Goal: Transaction & Acquisition: Download file/media

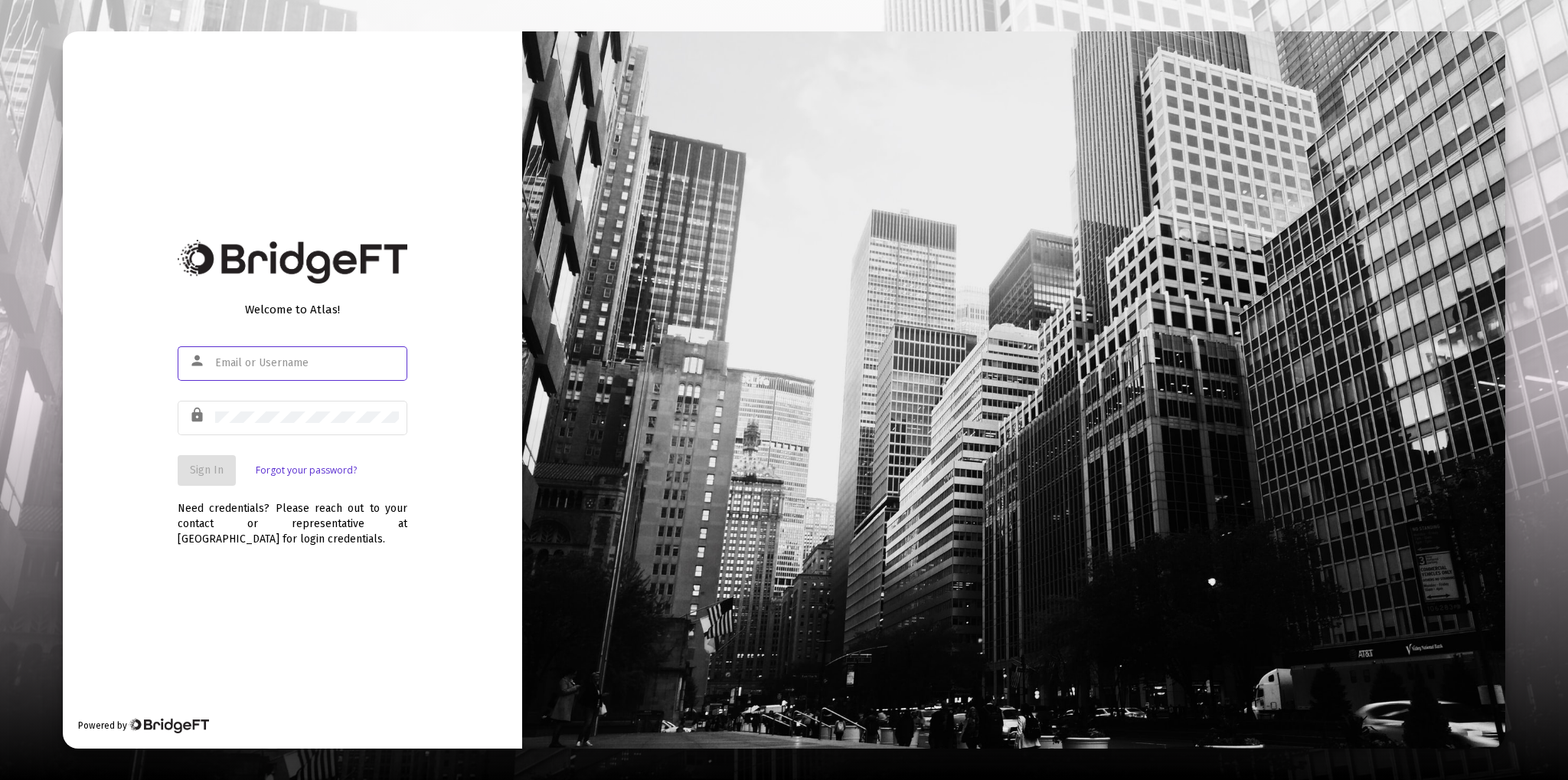
type input "[PERSON_NAME][EMAIL_ADDRESS][DOMAIN_NAME]"
click at [212, 473] on span "Sign In" at bounding box center [207, 470] width 34 height 13
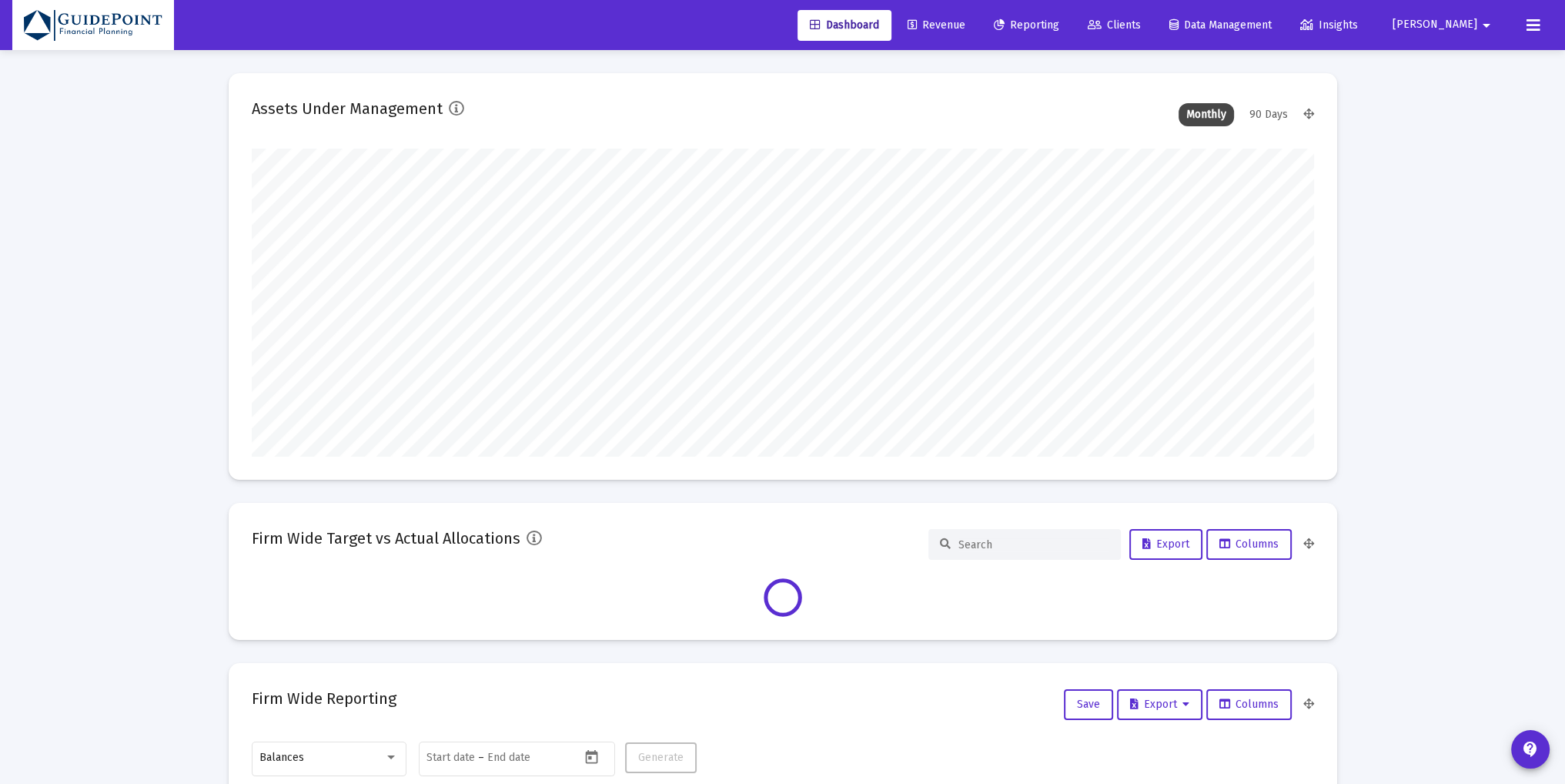
scroll to position [308, 1063]
type input "[DATE]"
type input "[PERSON_NAME][EMAIL_ADDRESS][DOMAIN_NAME]"
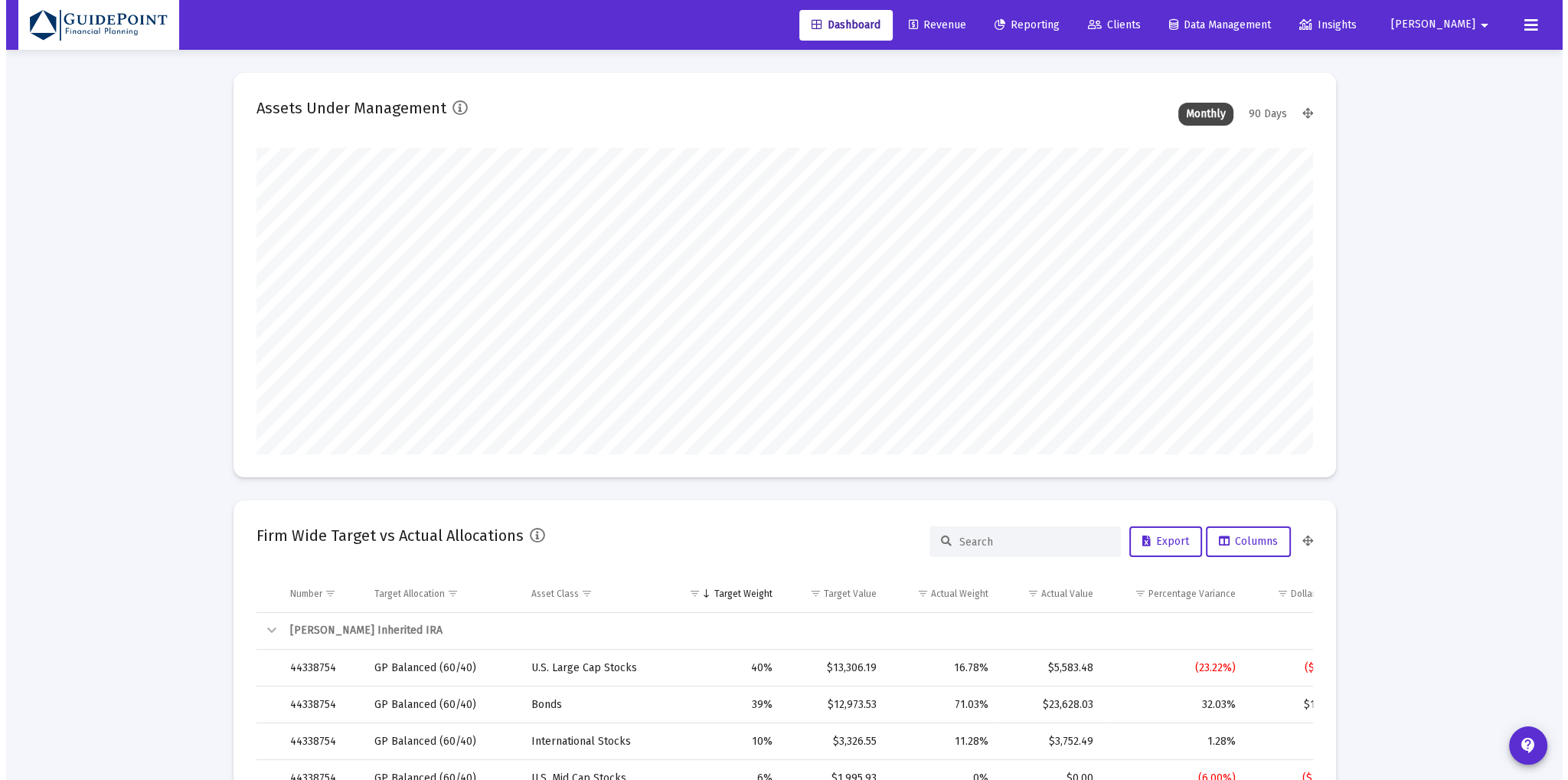
scroll to position [307, 494]
click at [1096, 24] on icon at bounding box center [1088, 25] width 13 height 11
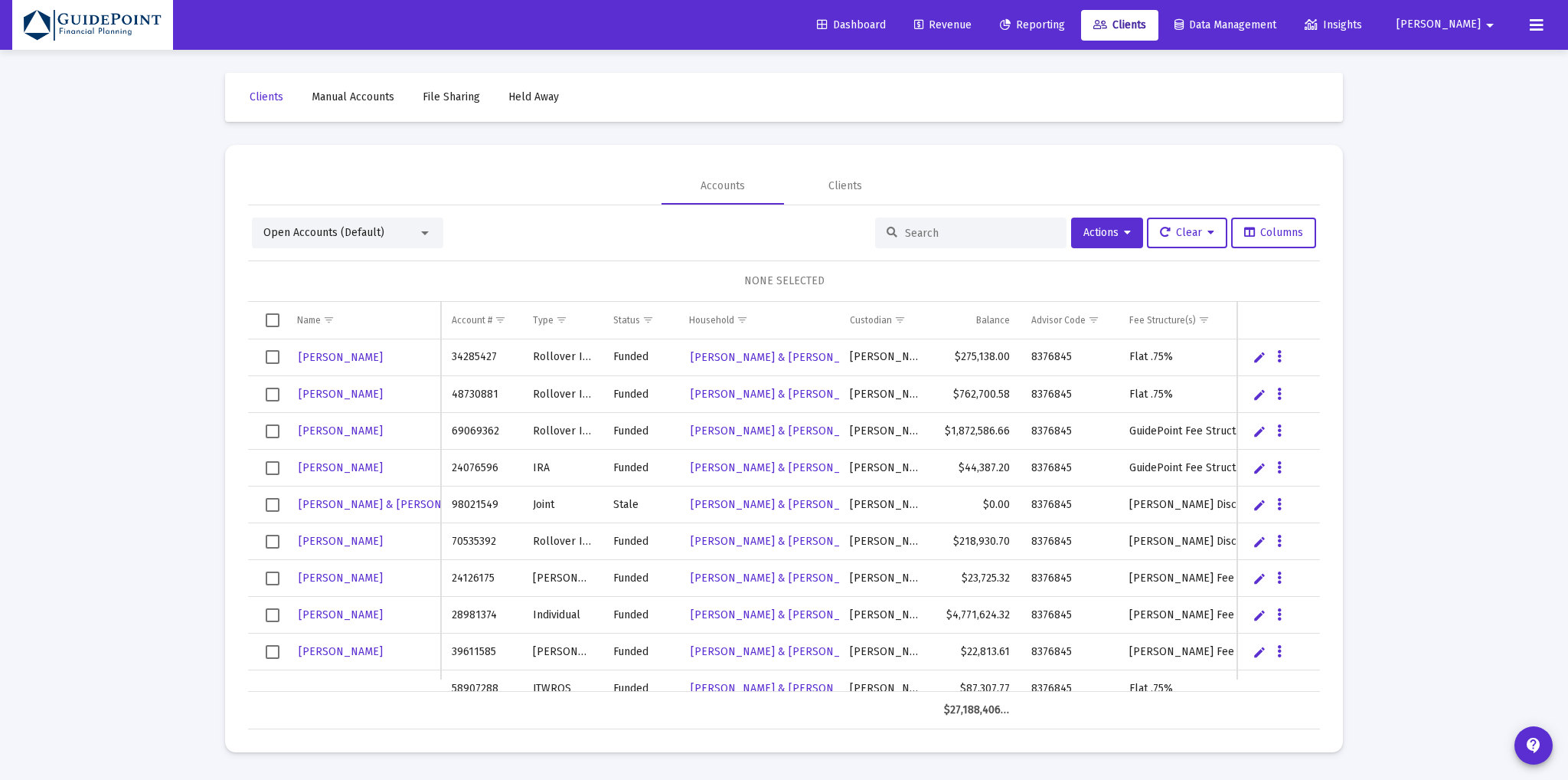
click at [316, 242] on div "Open Accounts (Default)" at bounding box center [348, 233] width 192 height 30
click at [326, 230] on span "Open Accounts (Default)" at bounding box center [324, 232] width 121 height 13
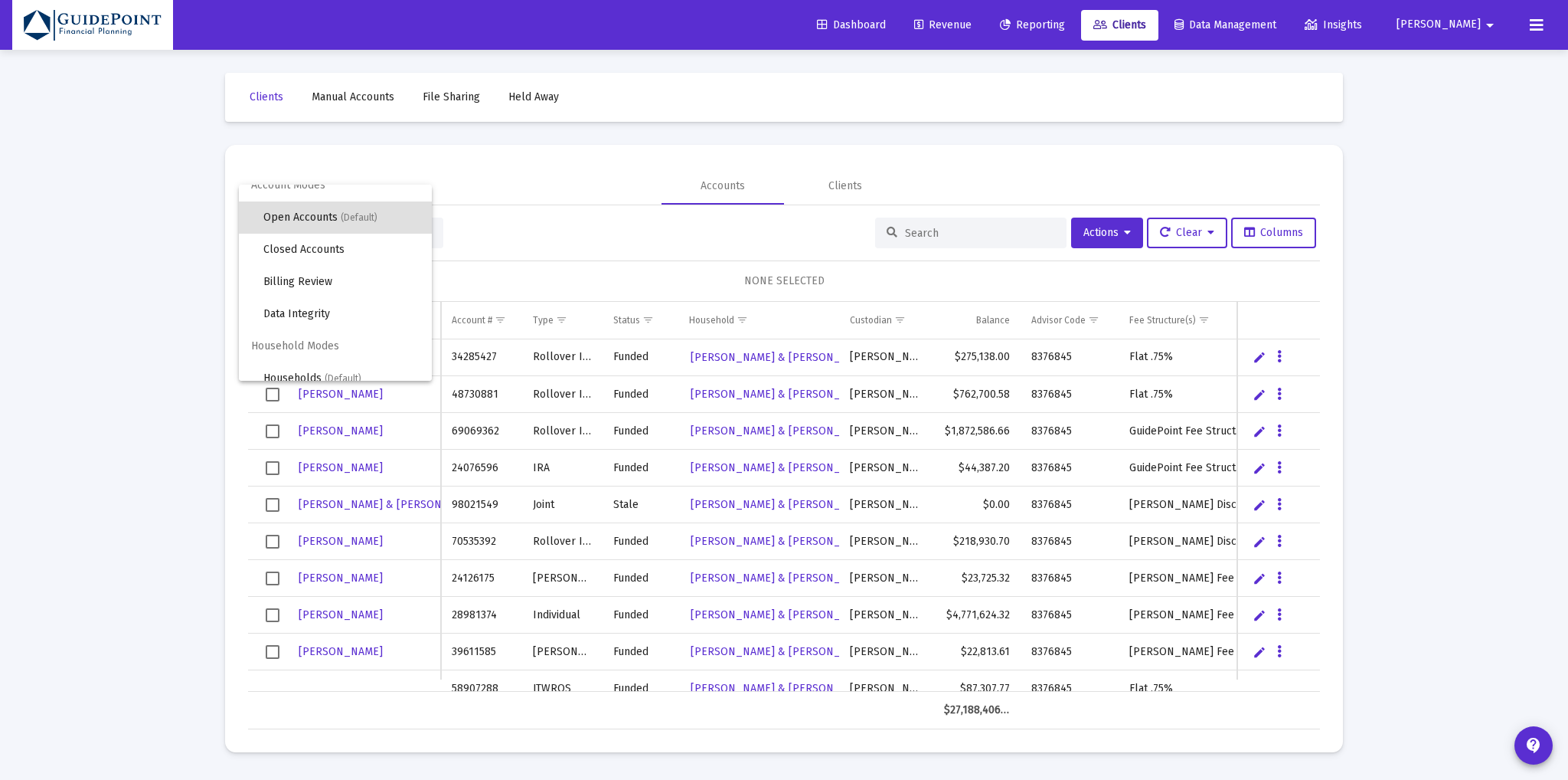
scroll to position [29, 0]
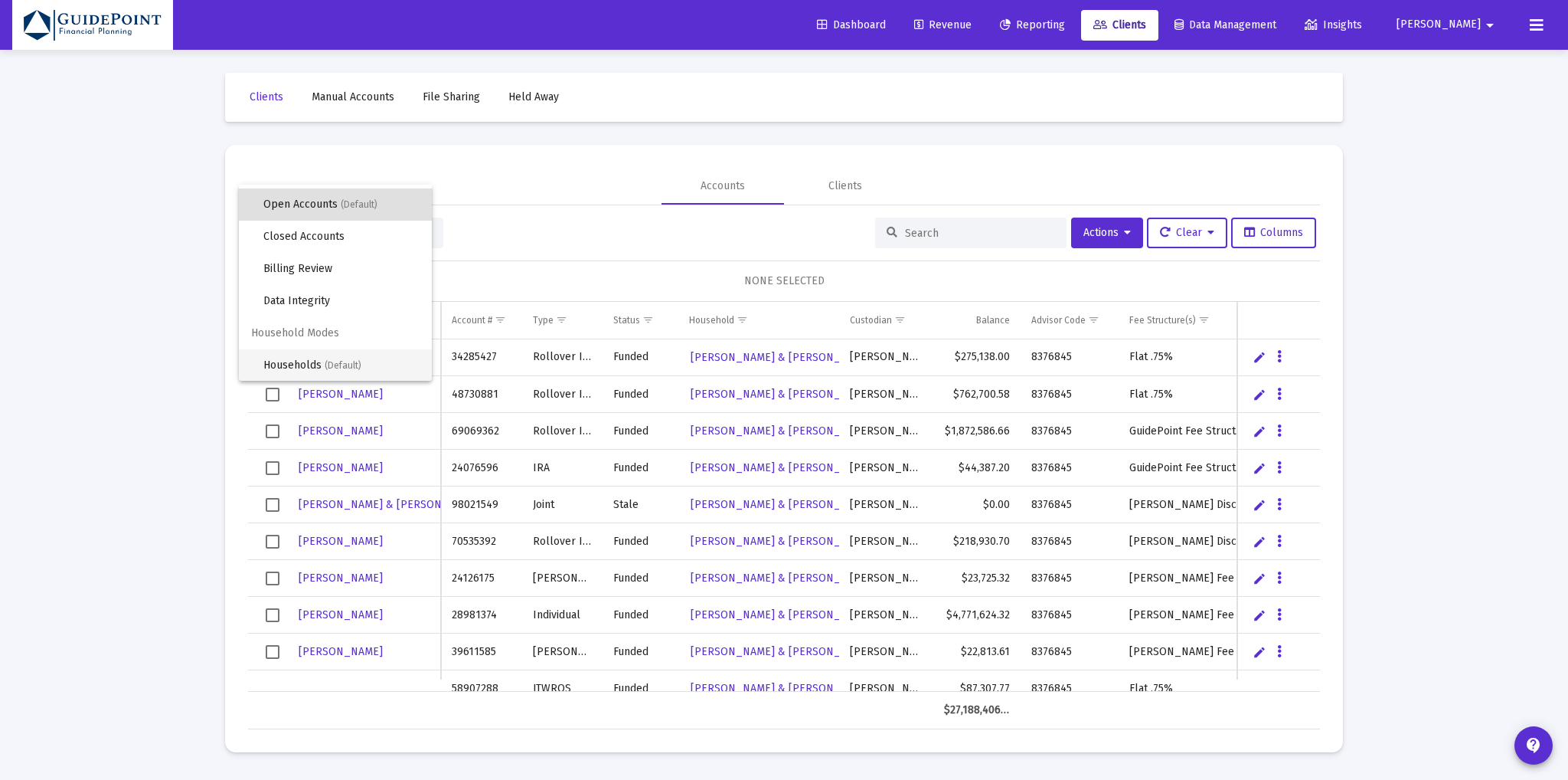
click at [301, 356] on span "Households (Default)" at bounding box center [341, 365] width 156 height 32
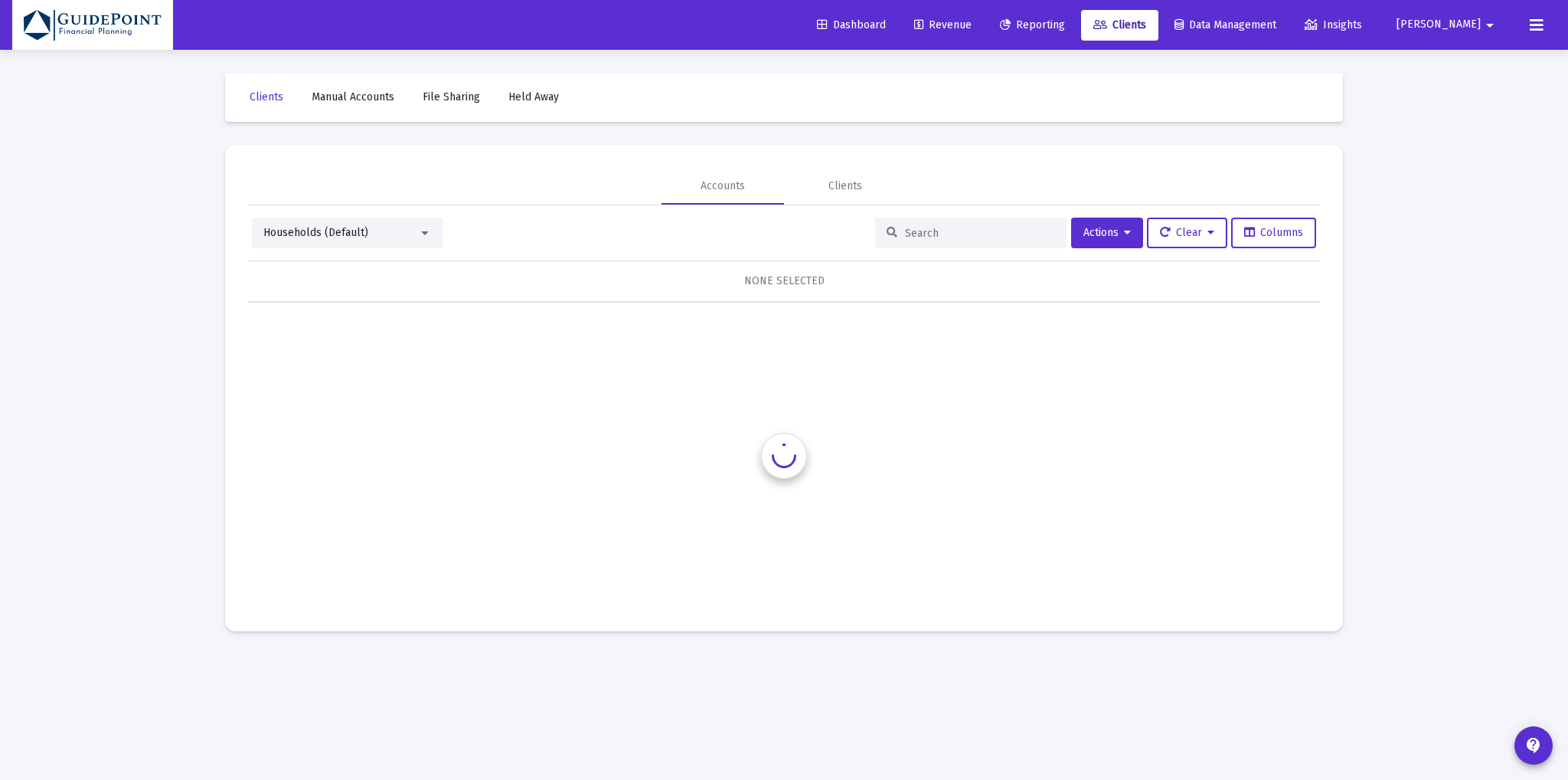
scroll to position [0, 0]
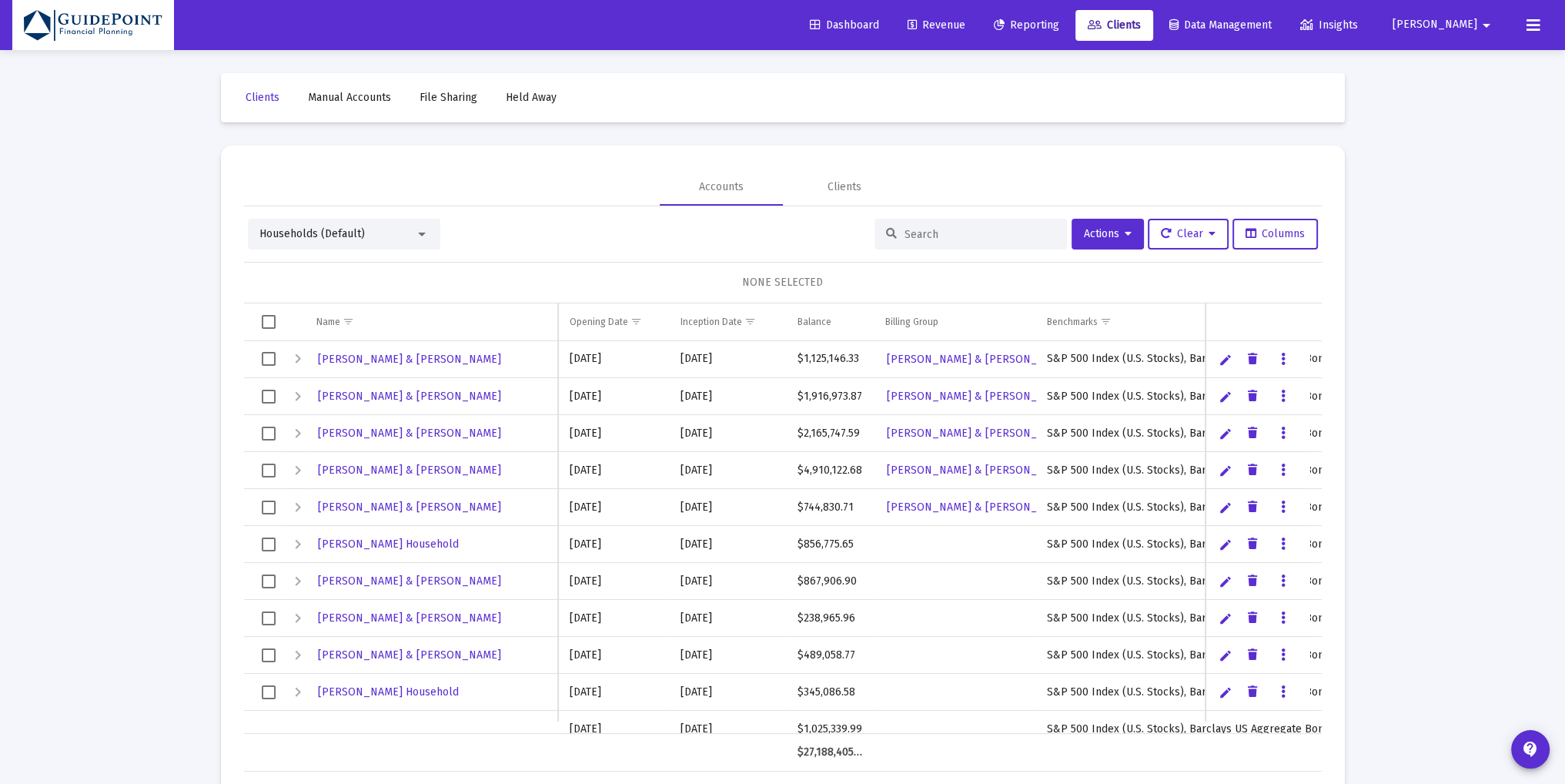
click at [1007, 236] on input at bounding box center [980, 234] width 151 height 13
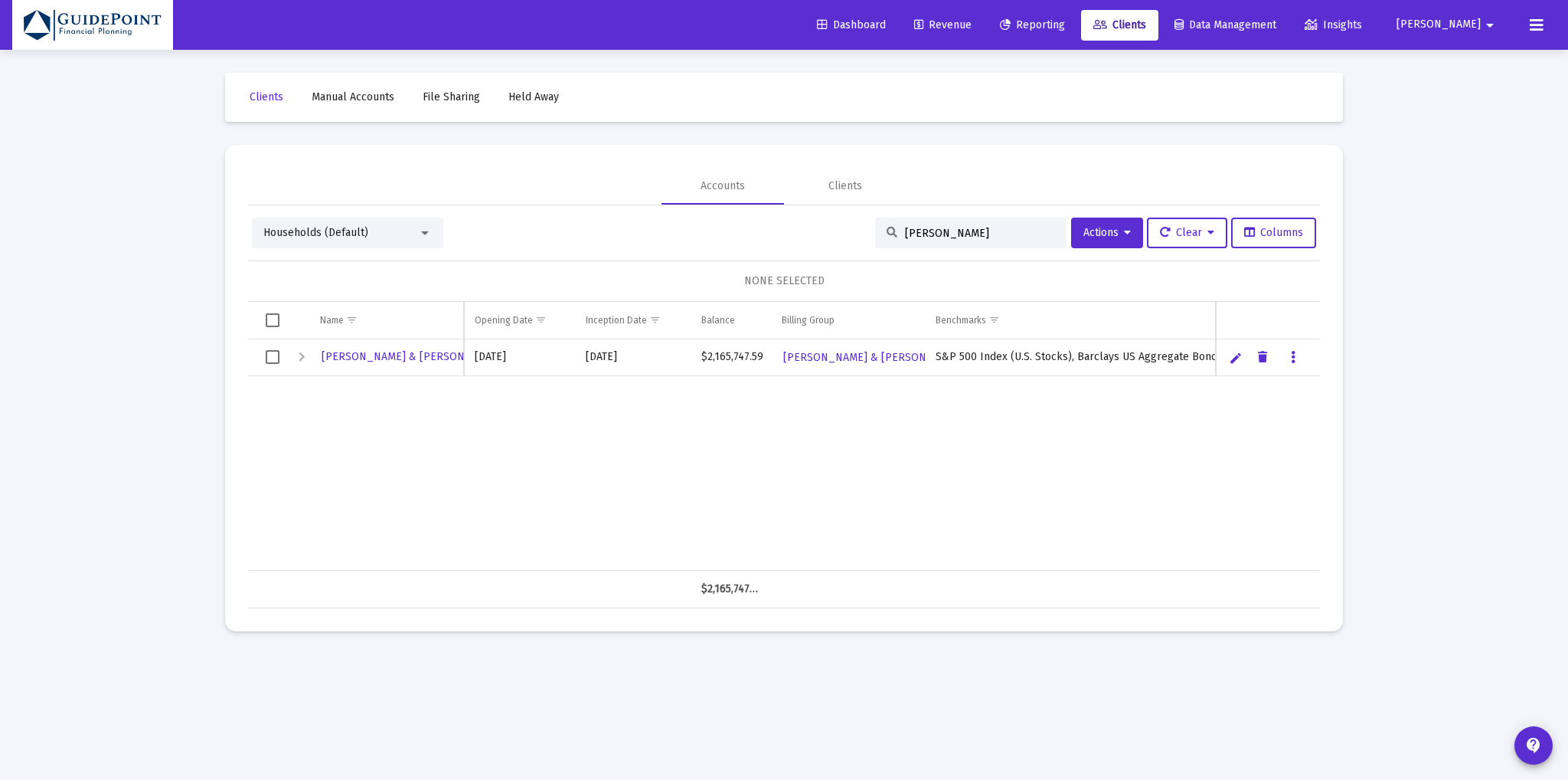
type input "[PERSON_NAME]"
click at [266, 361] on span "Select row" at bounding box center [272, 357] width 13 height 13
click at [1124, 228] on icon at bounding box center [1128, 233] width 7 height 11
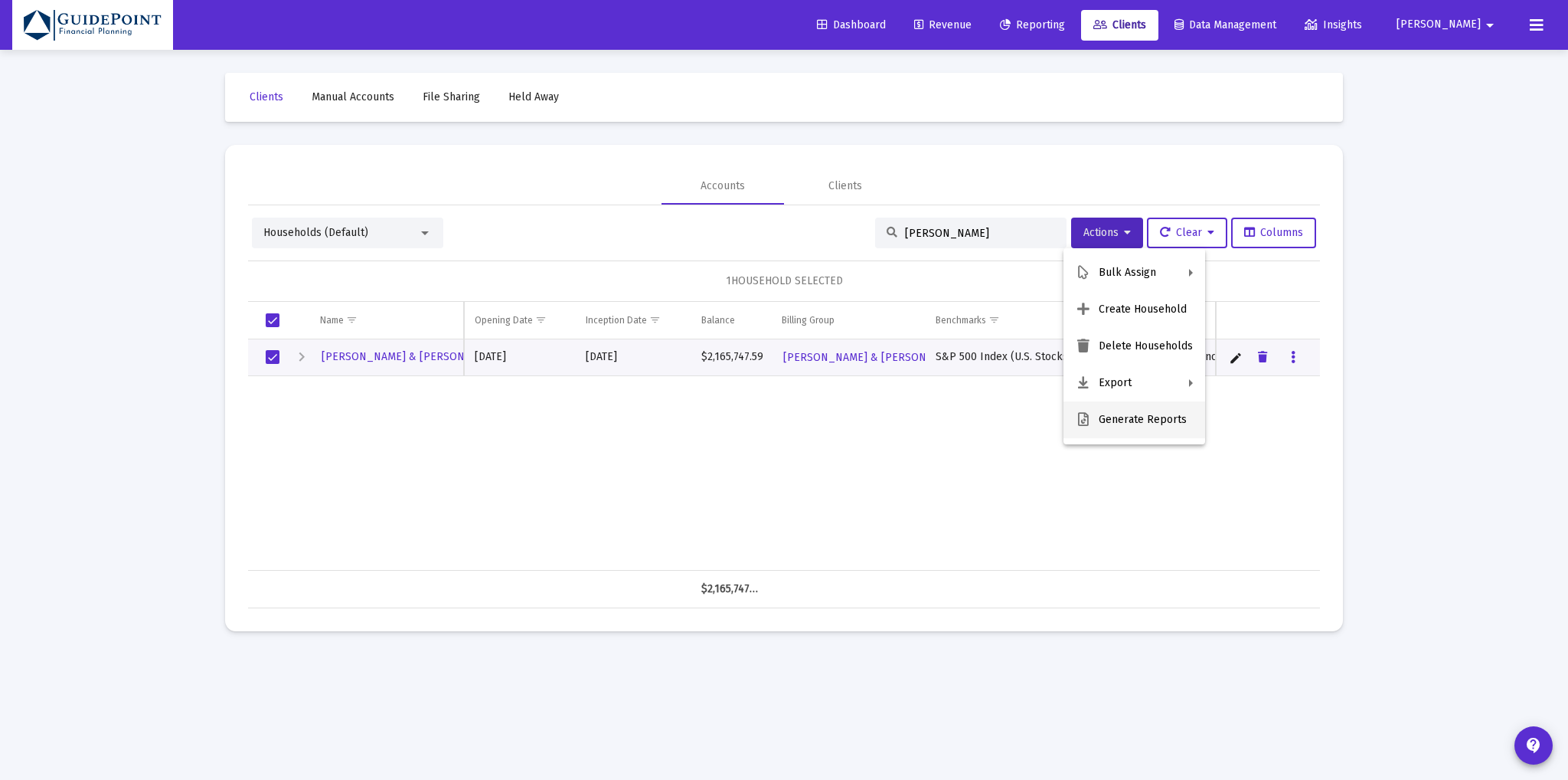
click at [1109, 416] on button "Generate Reports" at bounding box center [1134, 419] width 142 height 37
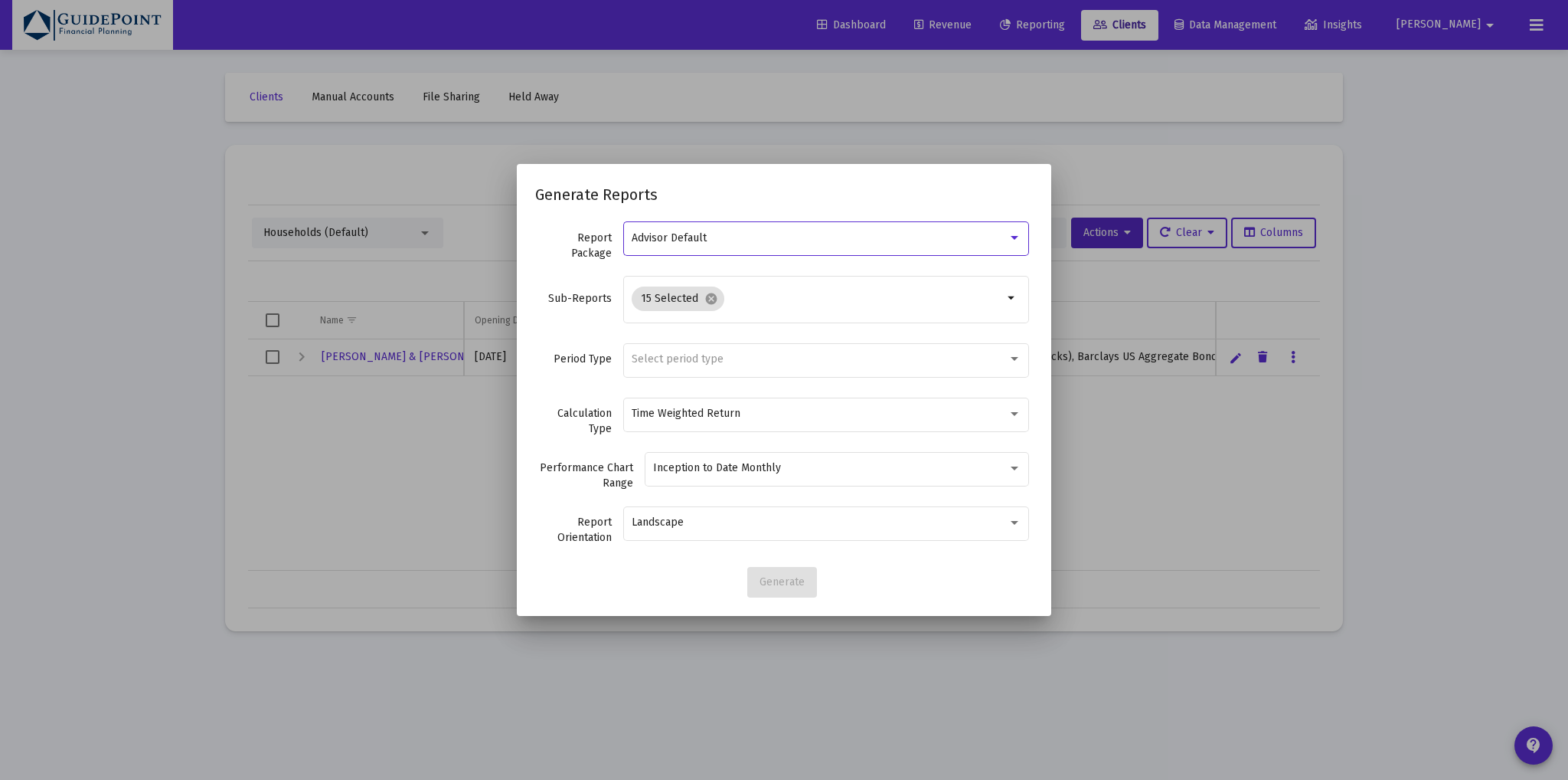
click at [704, 240] on span "Advisor Default" at bounding box center [669, 237] width 75 height 13
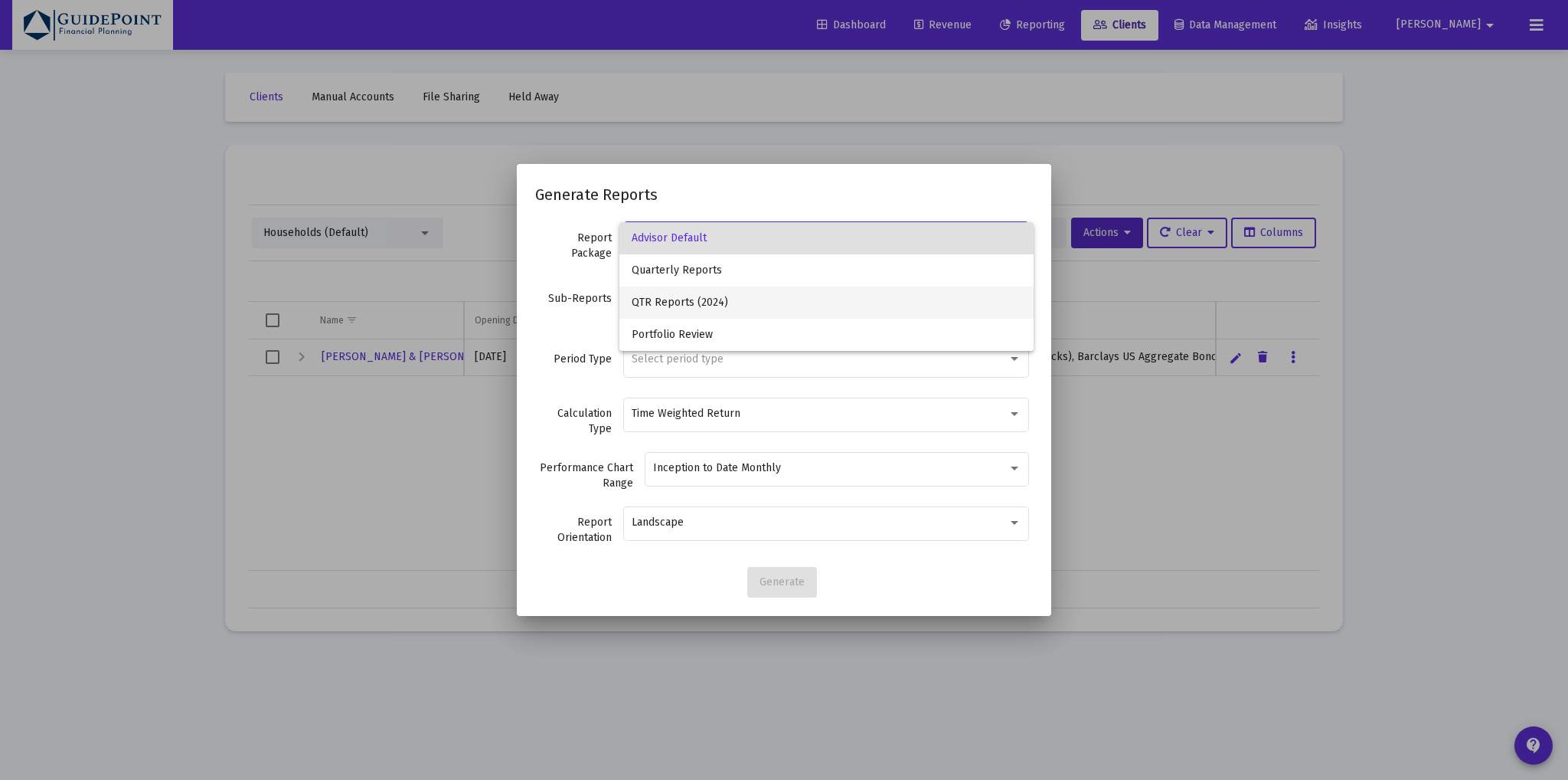
click at [700, 304] on span "QTR Reports (2024)" at bounding box center [826, 302] width 390 height 32
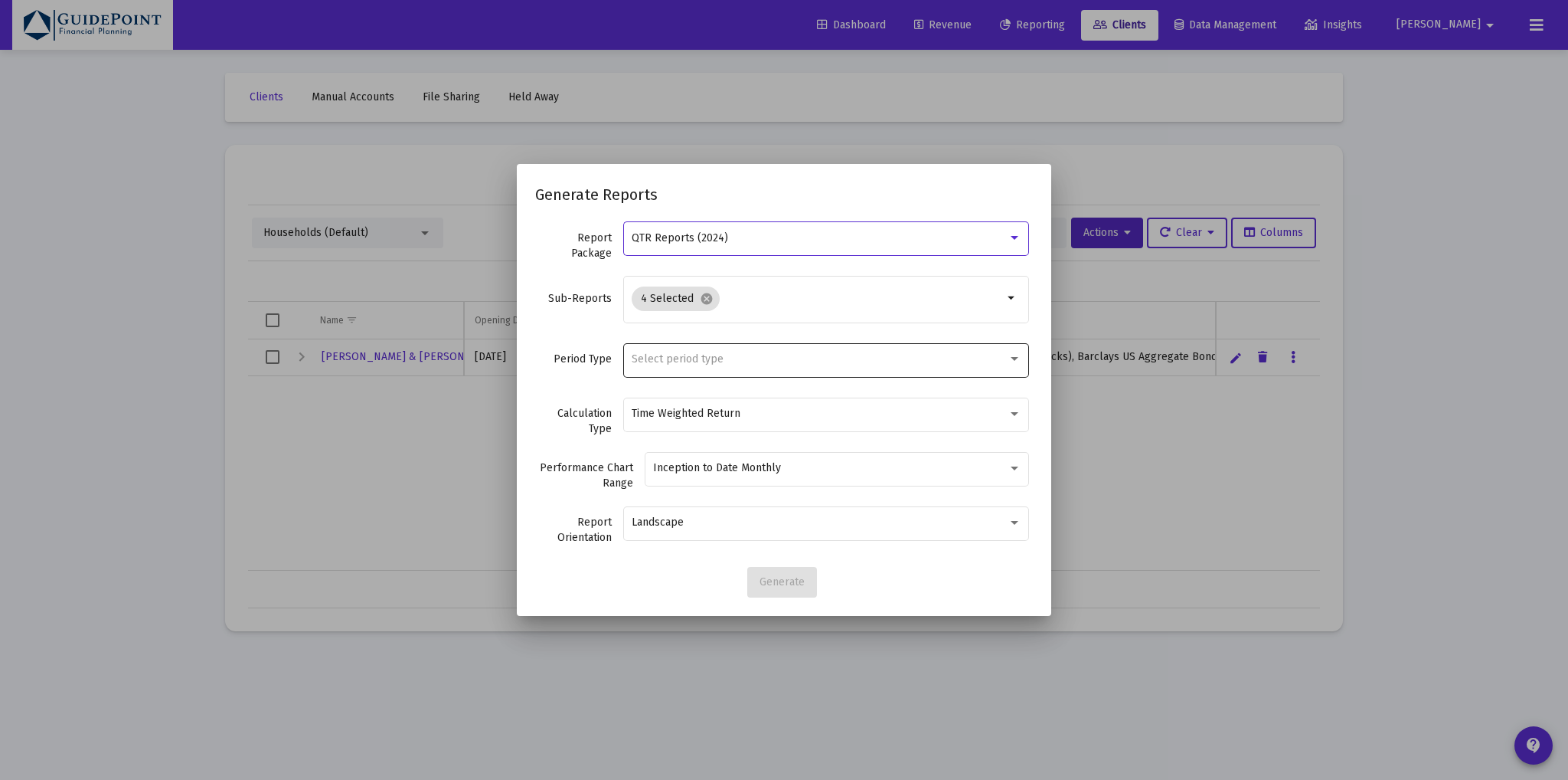
click at [712, 359] on span "Select period type" at bounding box center [677, 358] width 92 height 13
click at [704, 359] on span "Standard Period (Monthly/Quarterly)" at bounding box center [826, 359] width 390 height 32
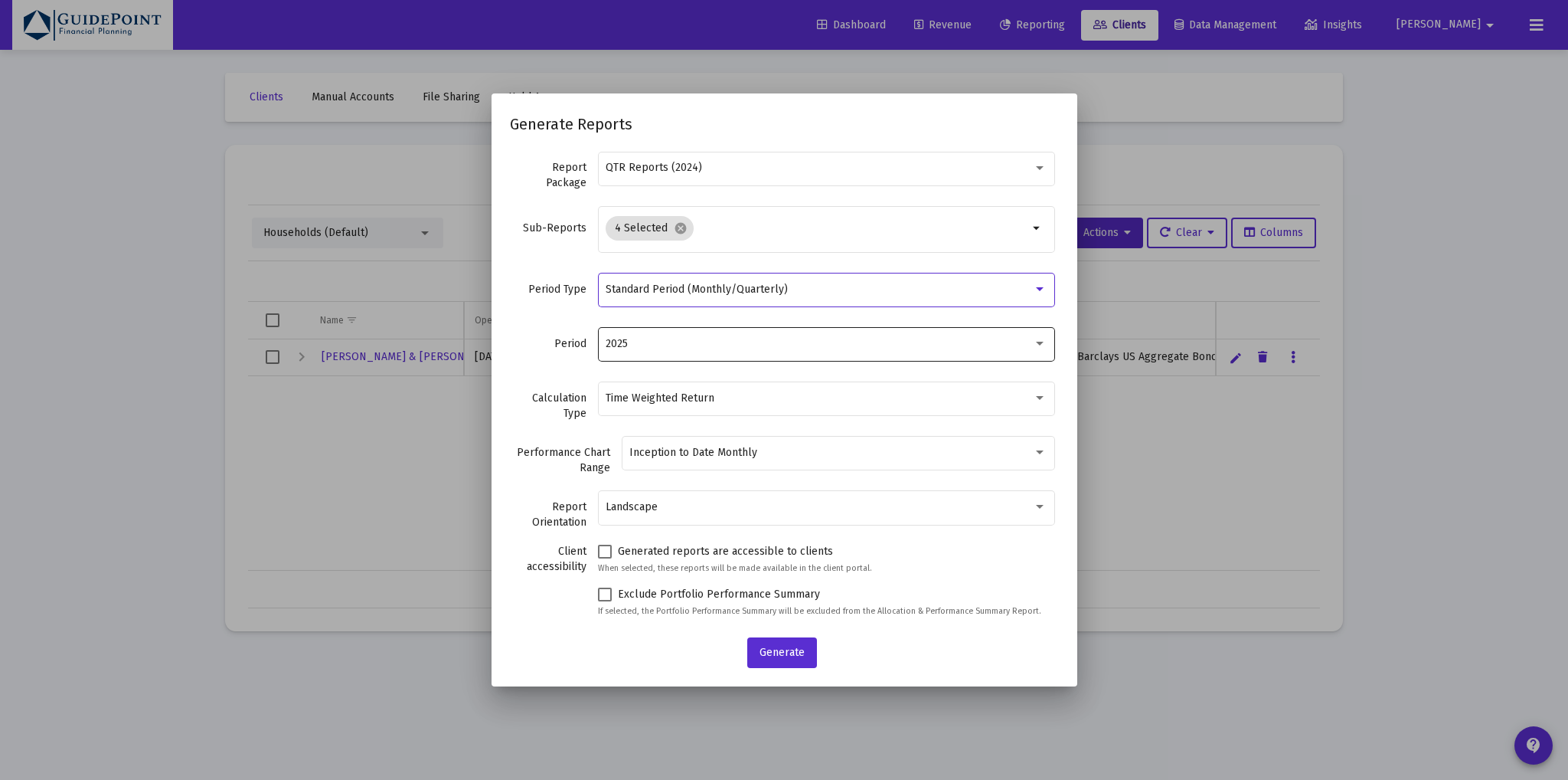
click at [668, 341] on div "2025" at bounding box center [819, 344] width 427 height 12
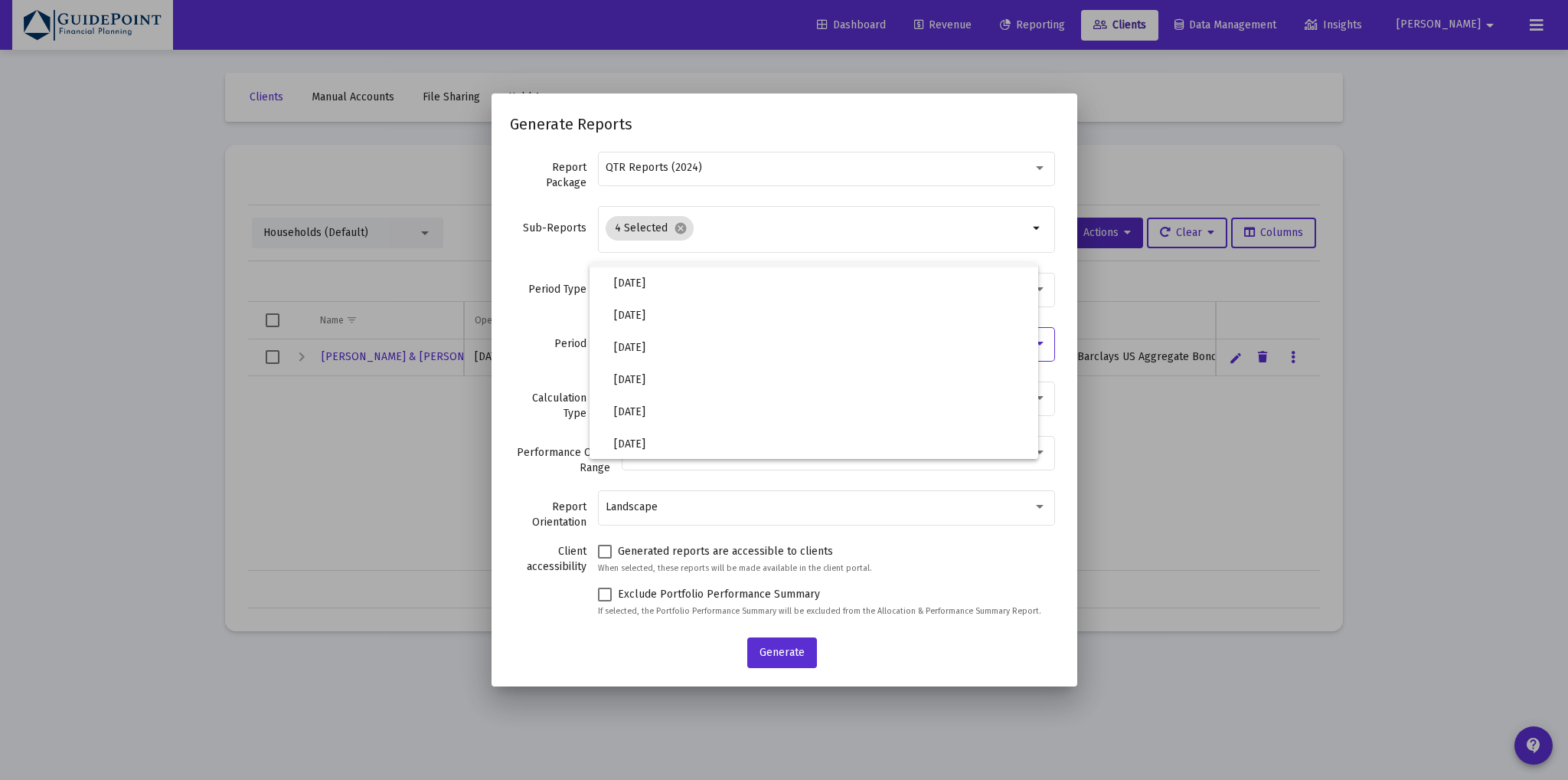
scroll to position [512, 0]
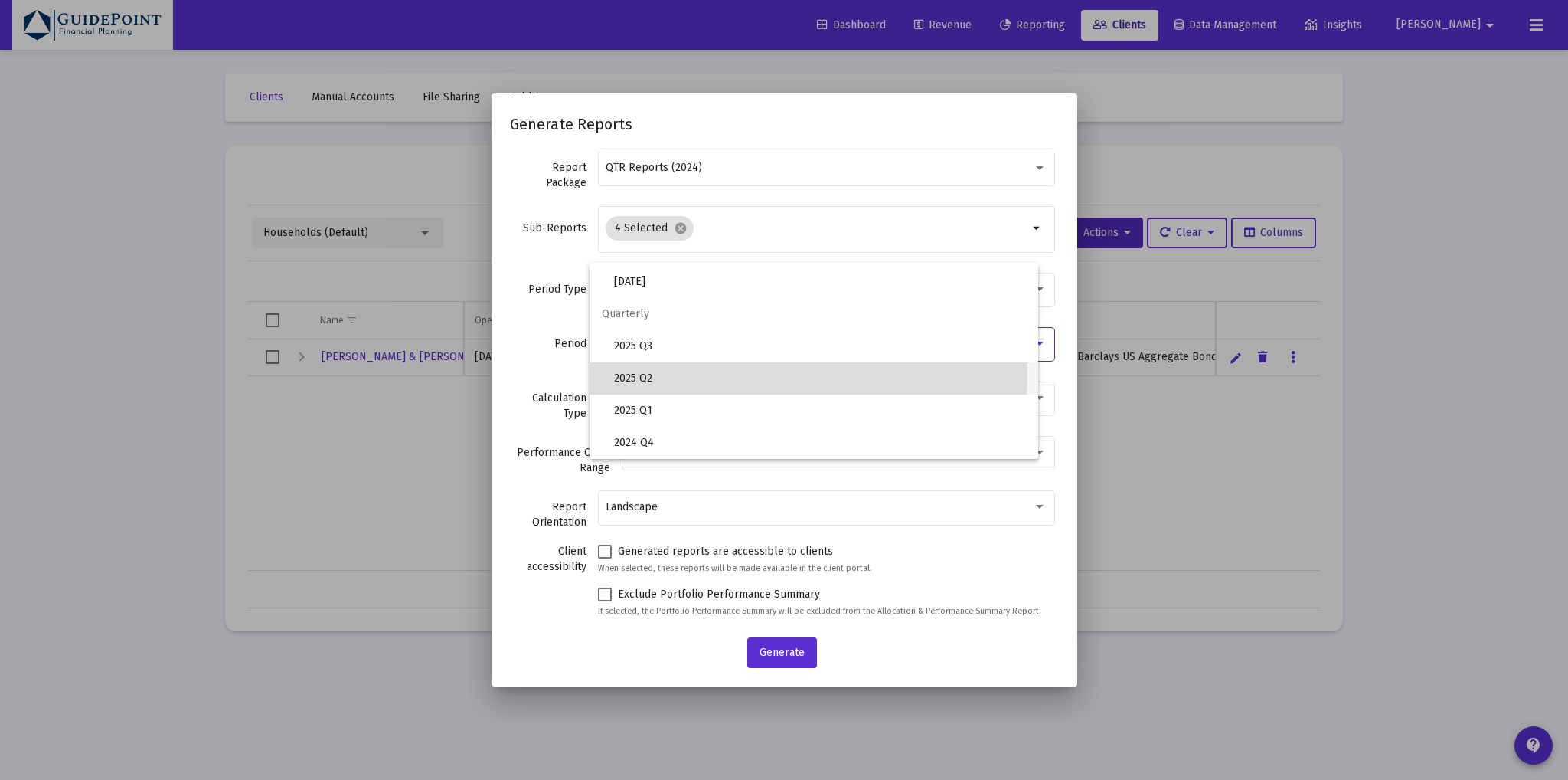
click at [685, 374] on span "2025 Q2" at bounding box center [820, 378] width 413 height 32
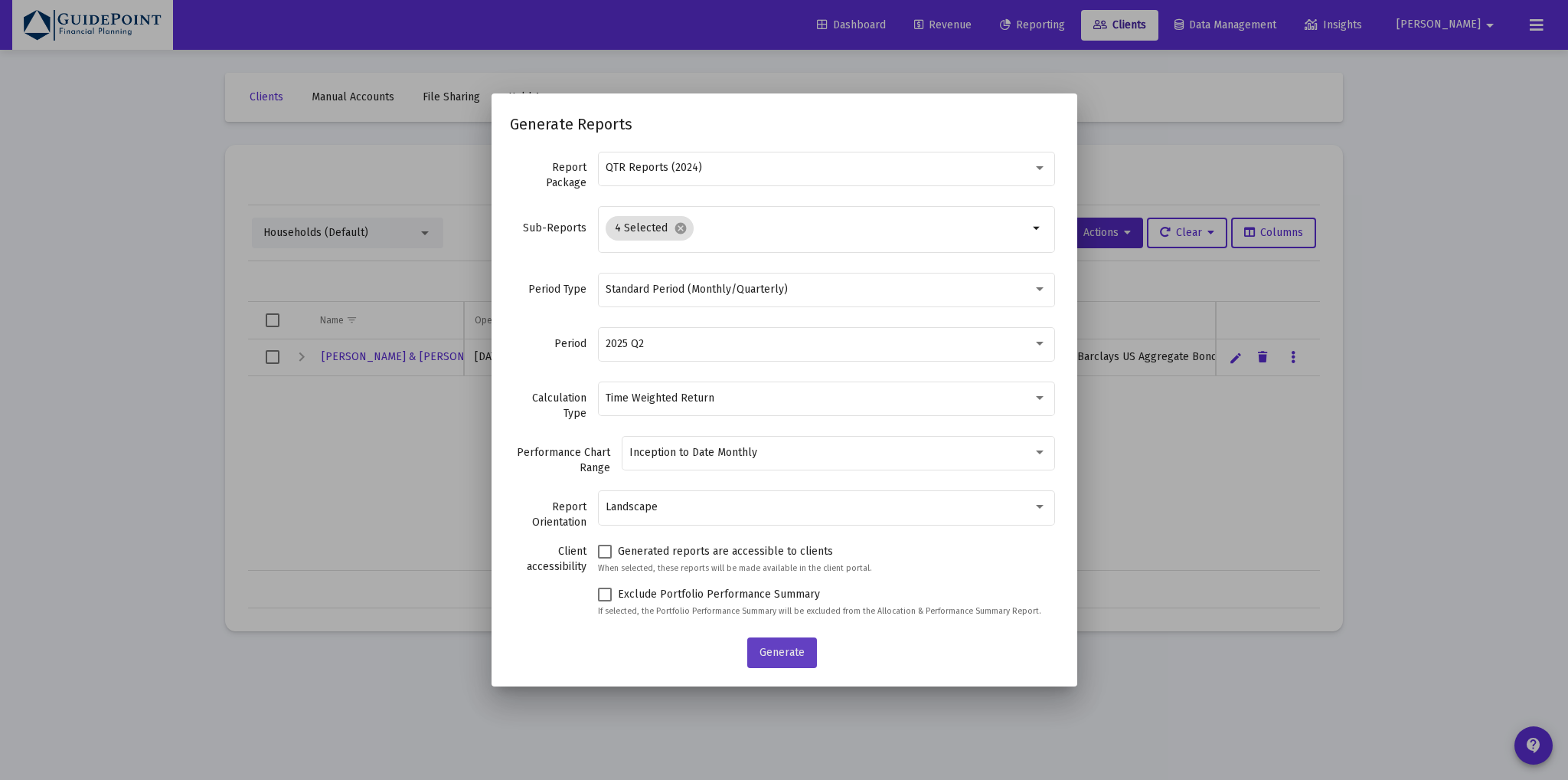
click at [784, 653] on span "Generate" at bounding box center [782, 652] width 45 height 13
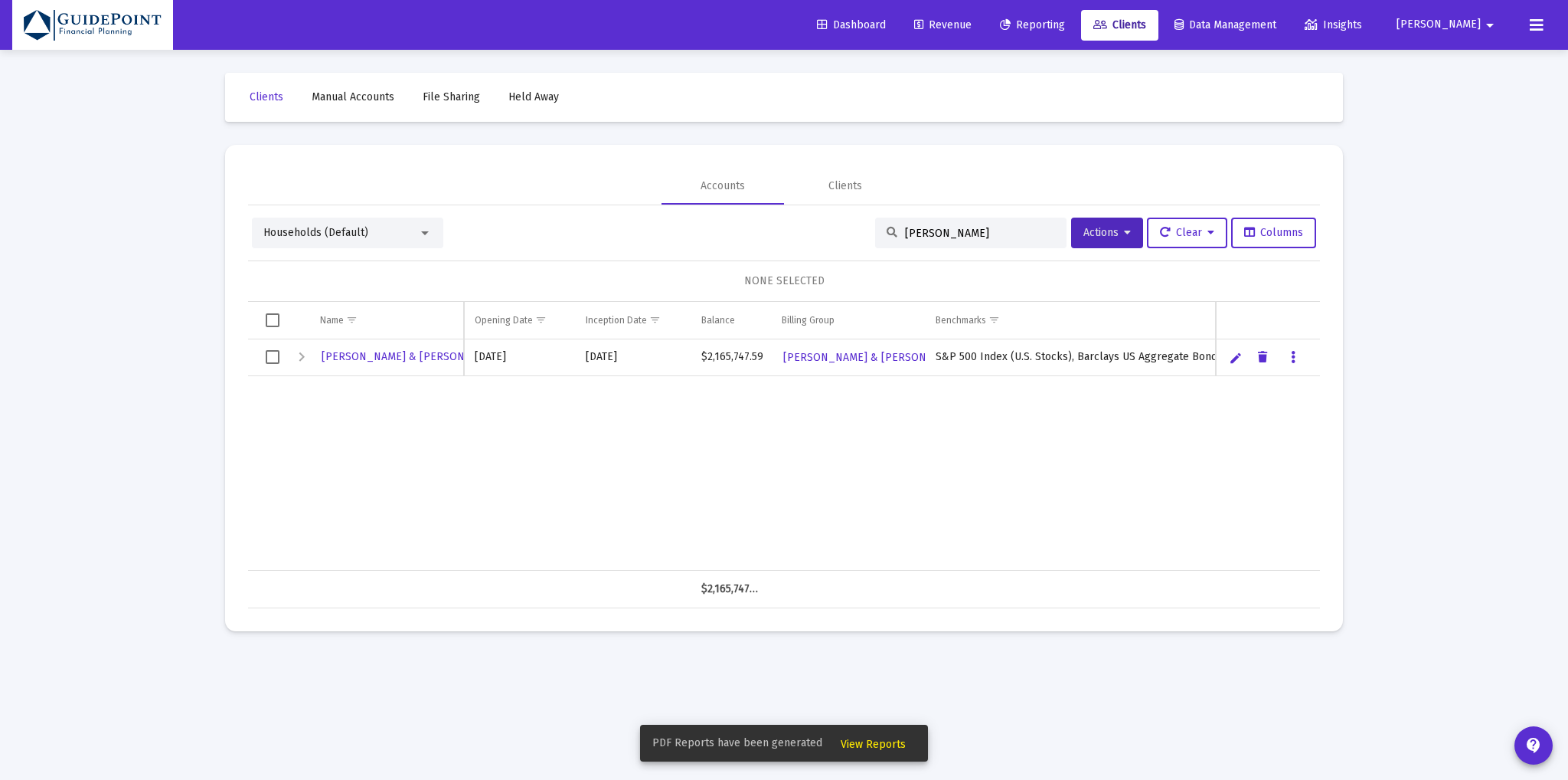
click at [836, 743] on button "View Reports" at bounding box center [874, 743] width 90 height 28
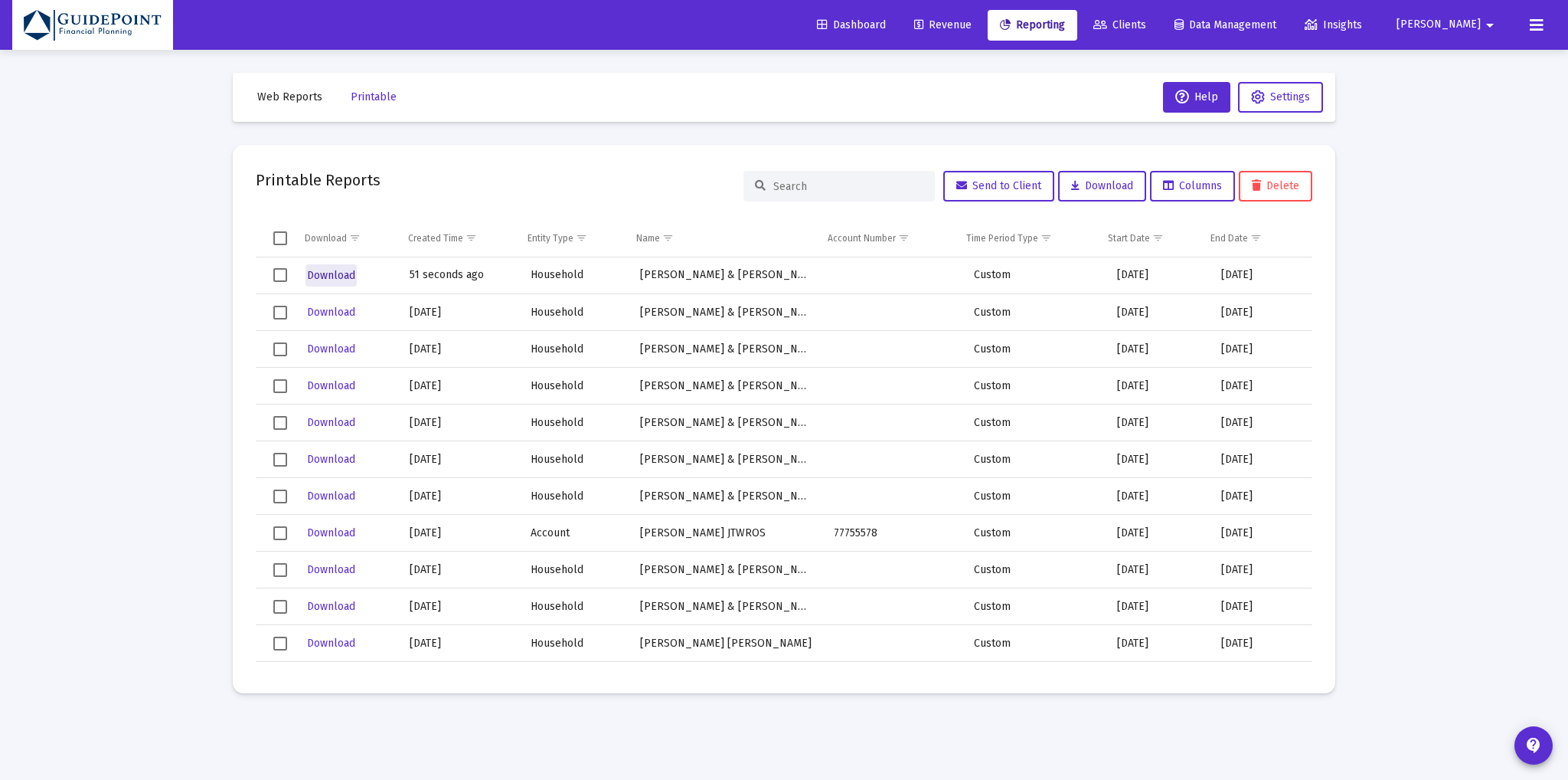
click at [332, 269] on span "Download" at bounding box center [331, 275] width 48 height 13
click at [1146, 21] on span "Clients" at bounding box center [1120, 25] width 53 height 13
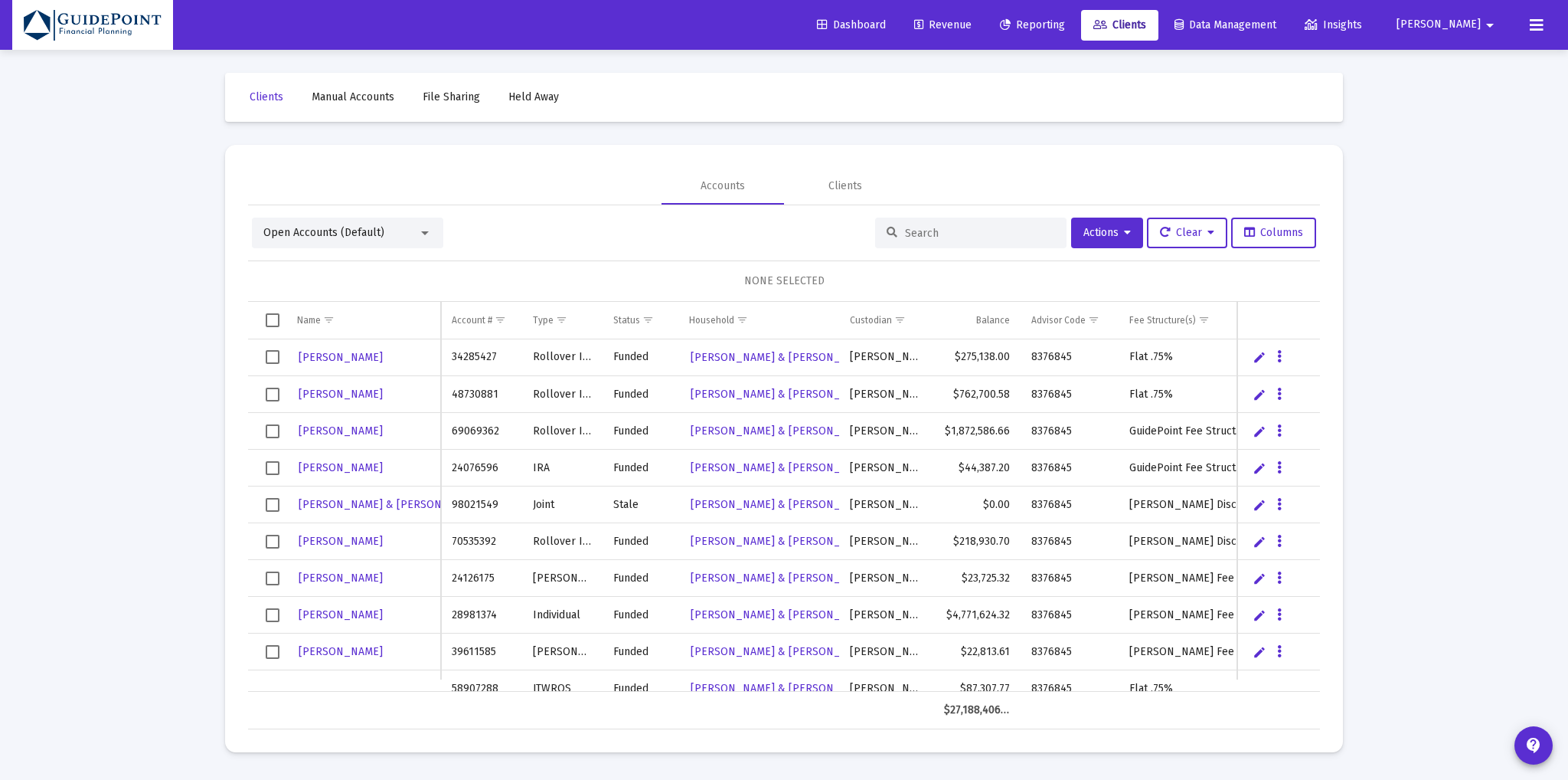
click at [373, 236] on span "Open Accounts (Default)" at bounding box center [324, 232] width 121 height 13
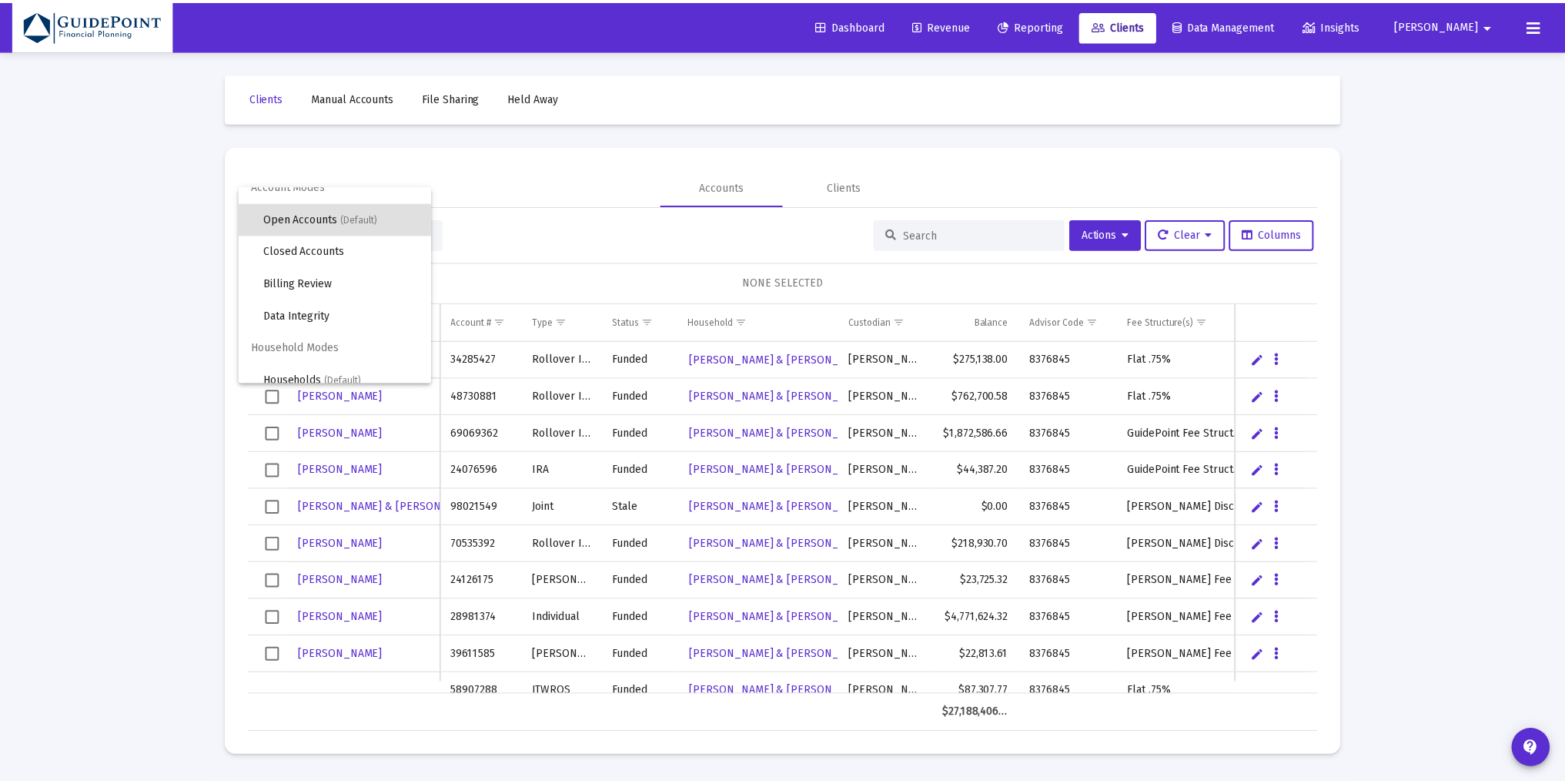
scroll to position [29, 0]
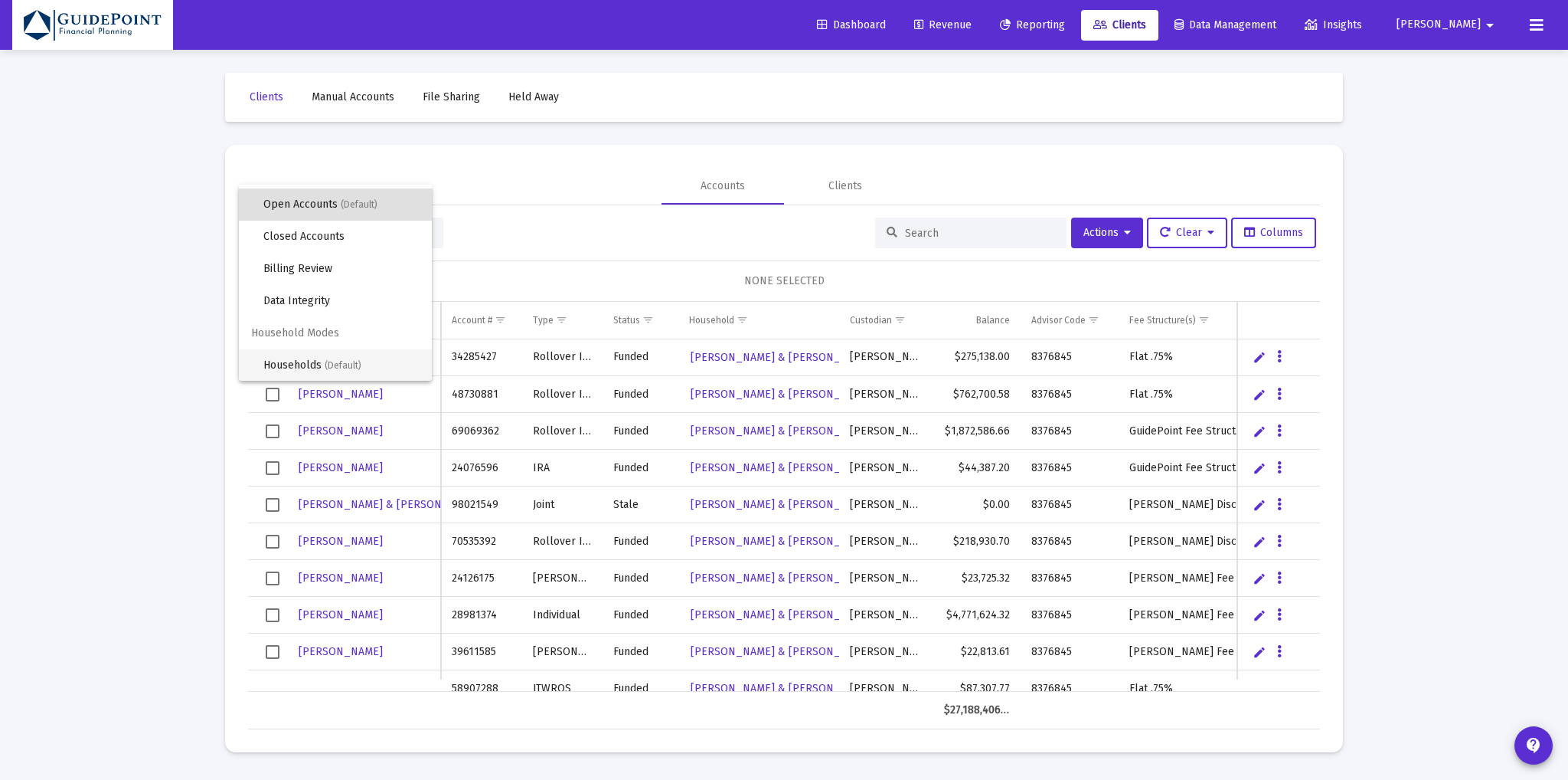
click at [338, 361] on span "(Default)" at bounding box center [342, 365] width 37 height 11
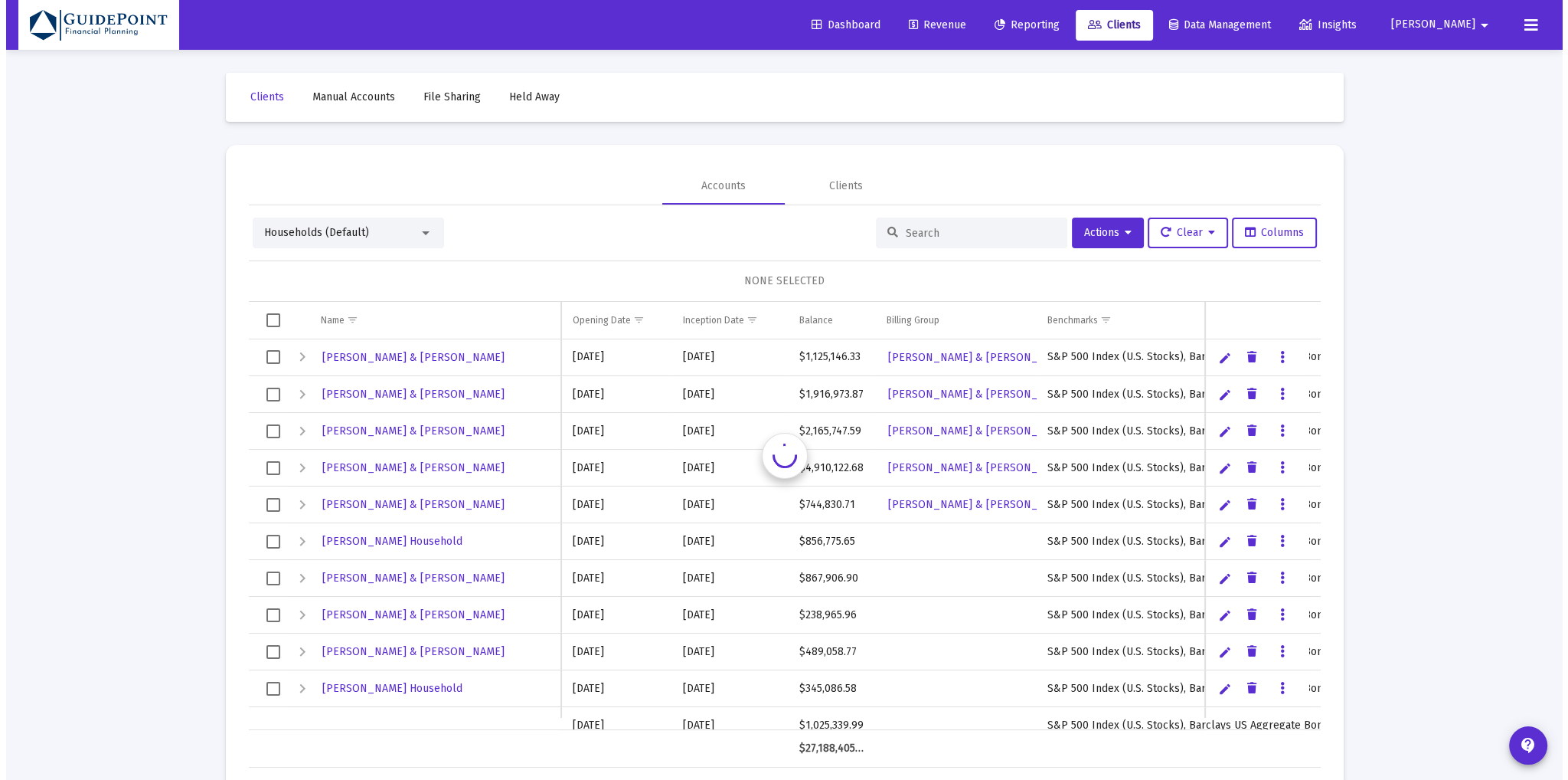
scroll to position [0, 0]
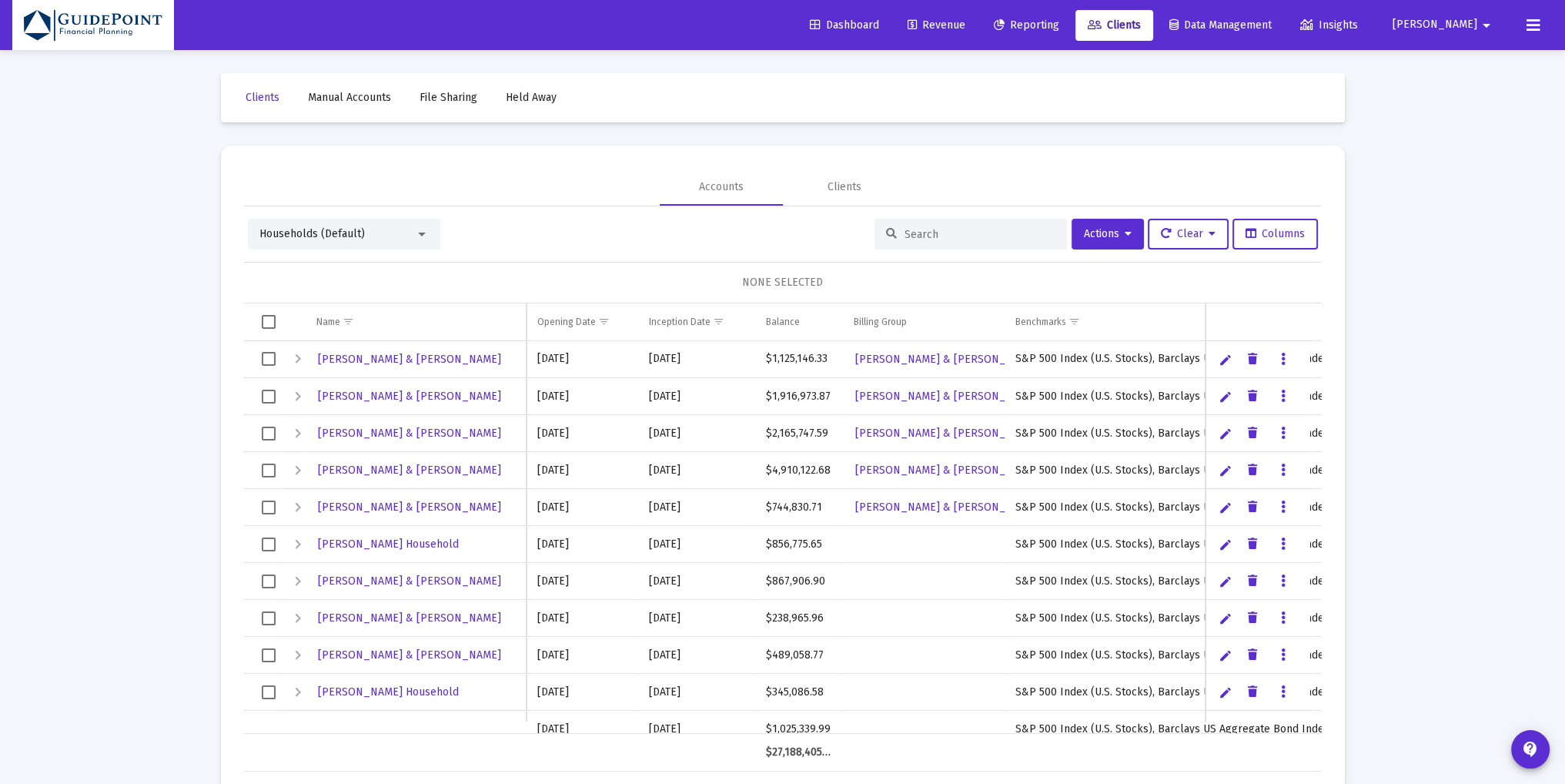
click at [912, 233] on input at bounding box center [980, 234] width 151 height 13
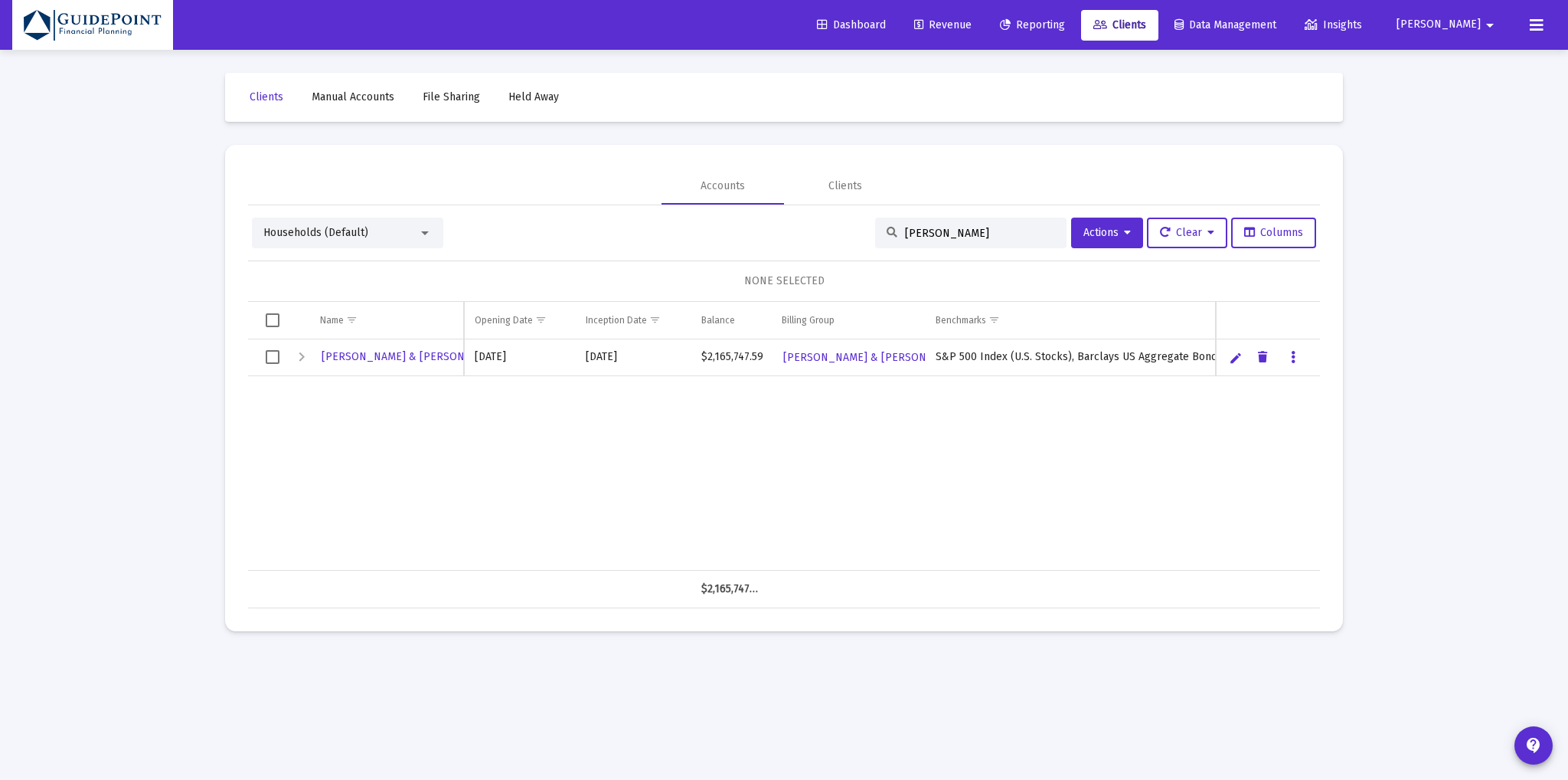
click at [303, 356] on div "Expand" at bounding box center [301, 357] width 19 height 19
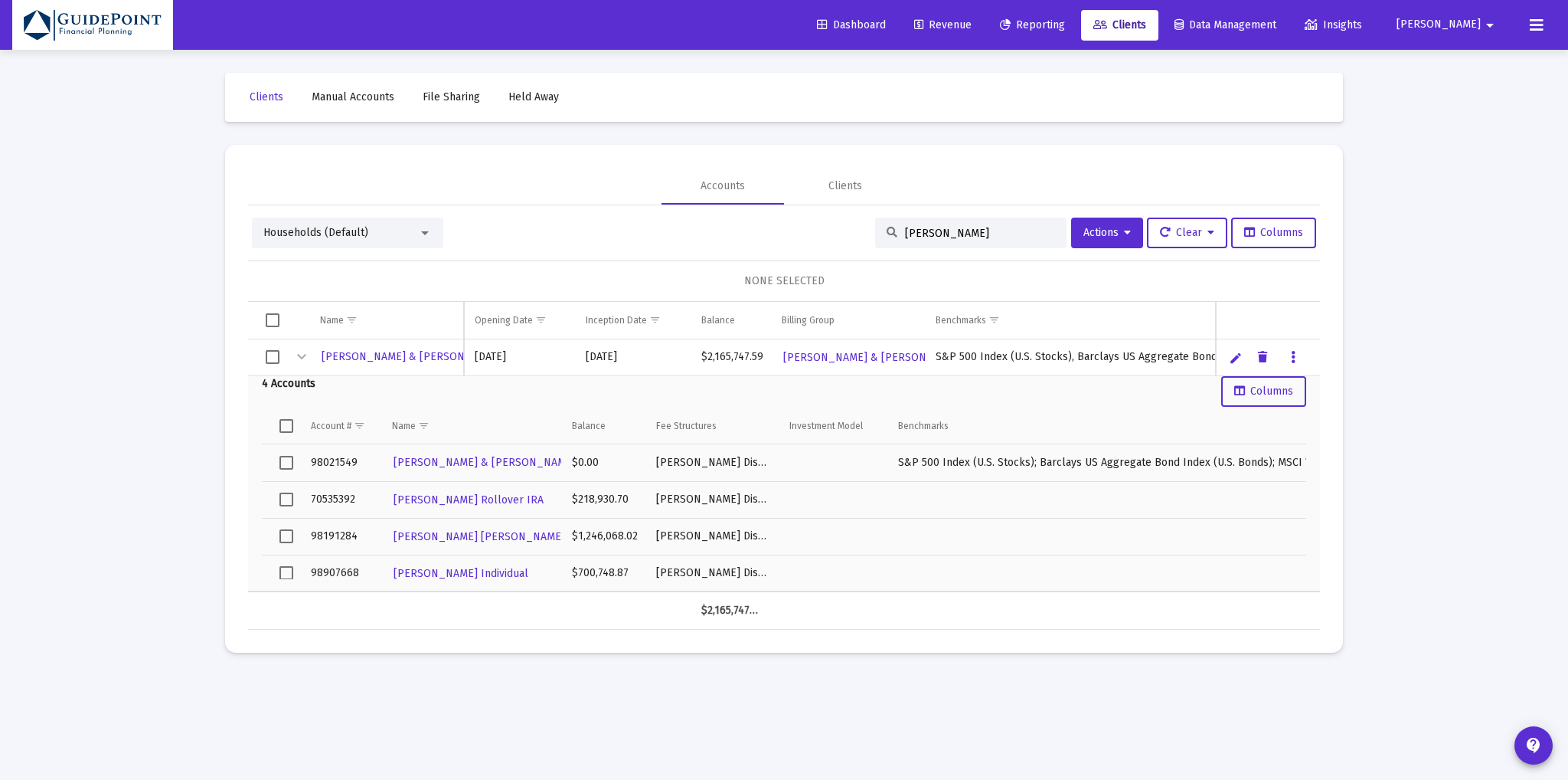
click at [1146, 21] on span "Clients" at bounding box center [1120, 25] width 53 height 13
click at [958, 232] on input "[PERSON_NAME]" at bounding box center [980, 233] width 150 height 13
type input "h"
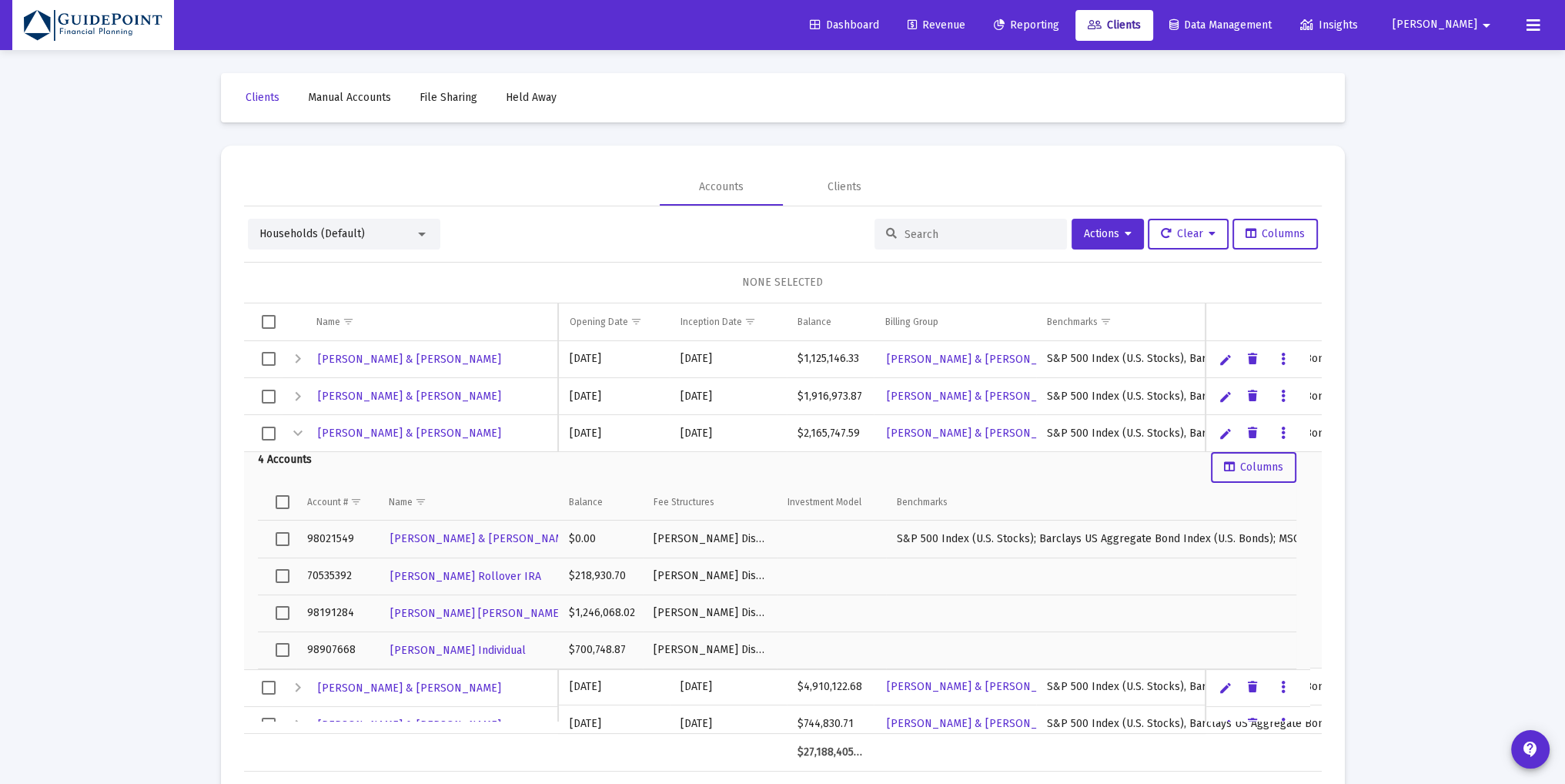
click at [628, 179] on div "Accounts Clients" at bounding box center [782, 186] width 1078 height 37
click at [295, 430] on div "Collapse" at bounding box center [298, 433] width 19 height 19
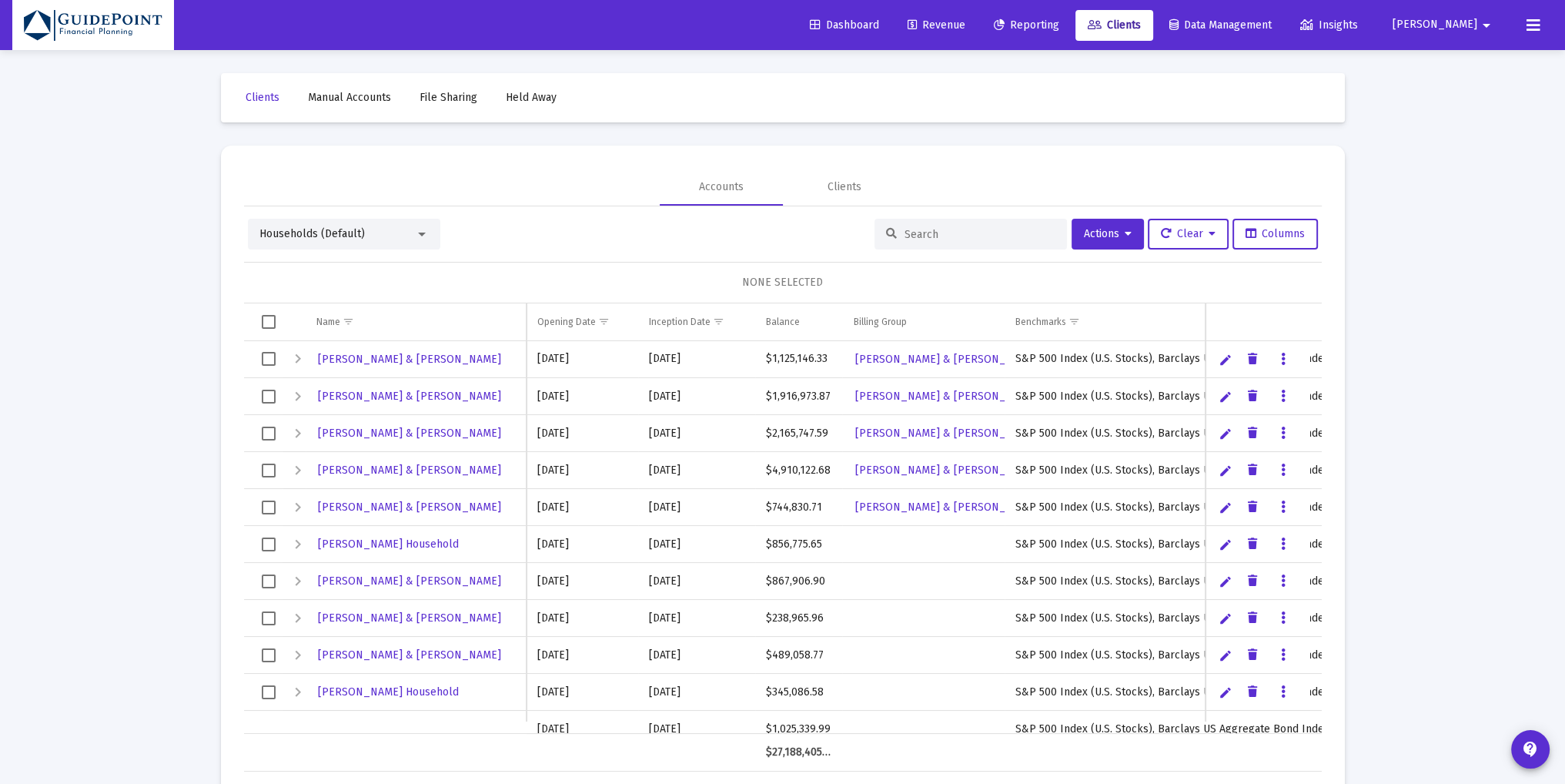
click at [908, 228] on input at bounding box center [980, 234] width 151 height 13
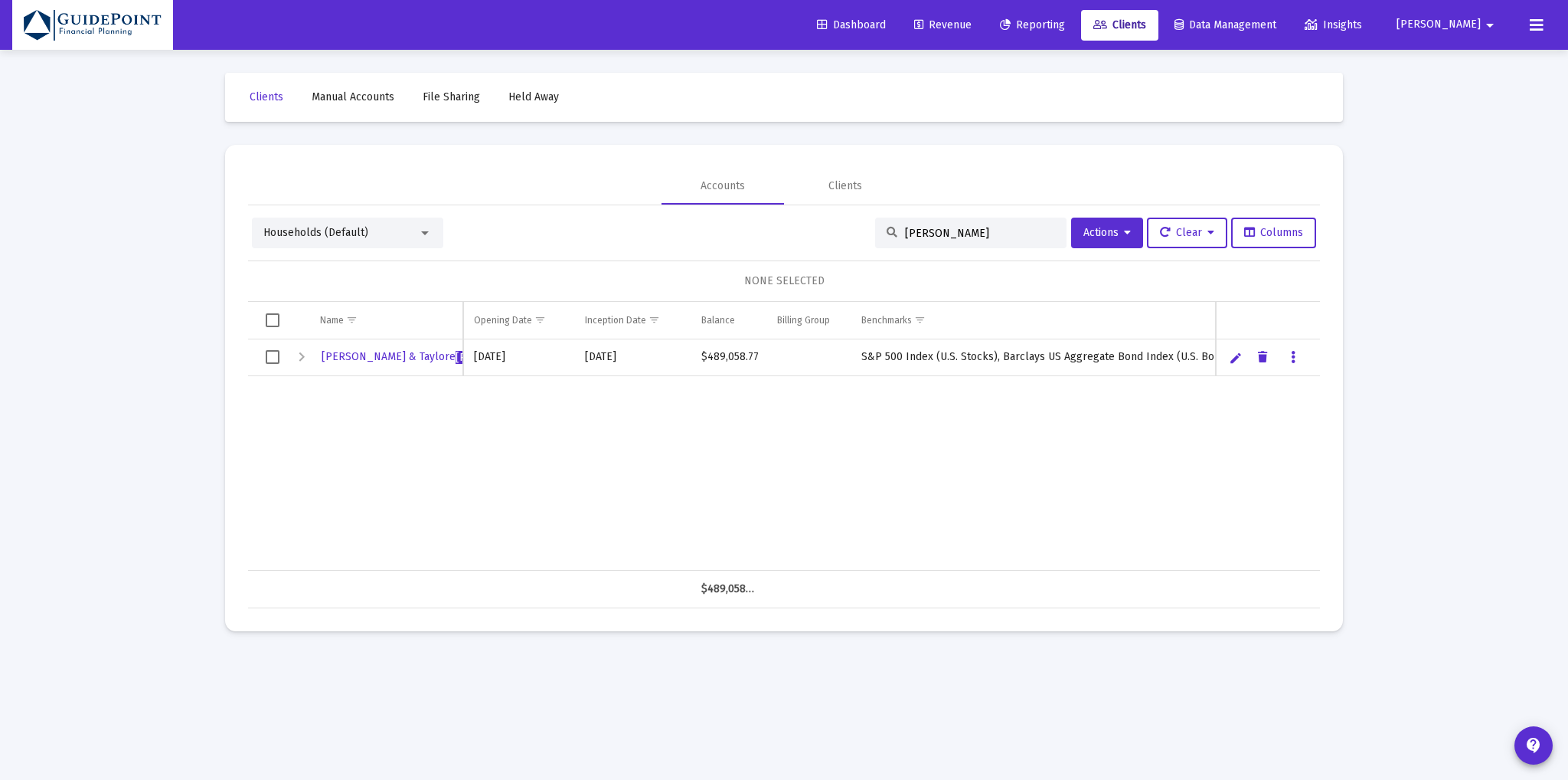
click at [269, 356] on span "Select row" at bounding box center [272, 357] width 13 height 13
drag, startPoint x: 940, startPoint y: 229, endPoint x: 649, endPoint y: 197, distance: 292.8
click at [637, 203] on mat-tab-group "Accounts Clients Households (Default) [PERSON_NAME] Actions Clear Columns 1 HOU…" at bounding box center [784, 388] width 1072 height 440
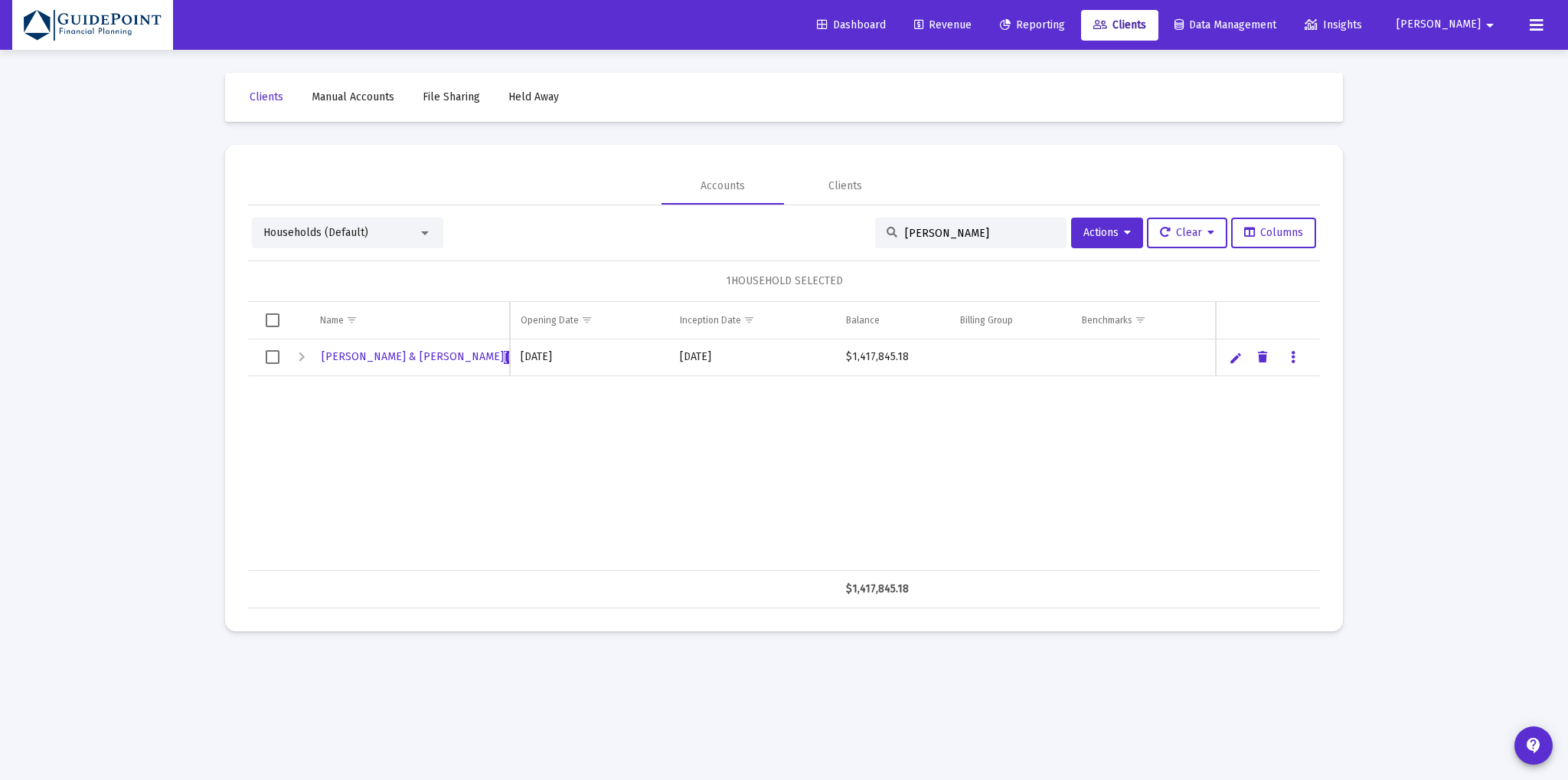
drag, startPoint x: 275, startPoint y: 357, endPoint x: 305, endPoint y: 352, distance: 30.4
click at [277, 357] on span "Select row" at bounding box center [272, 357] width 13 height 13
drag, startPoint x: 874, startPoint y: 226, endPoint x: 769, endPoint y: 221, distance: 105.1
click at [769, 223] on div "Households (Default) [PERSON_NAME] Actions Clear Columns" at bounding box center [784, 233] width 1064 height 30
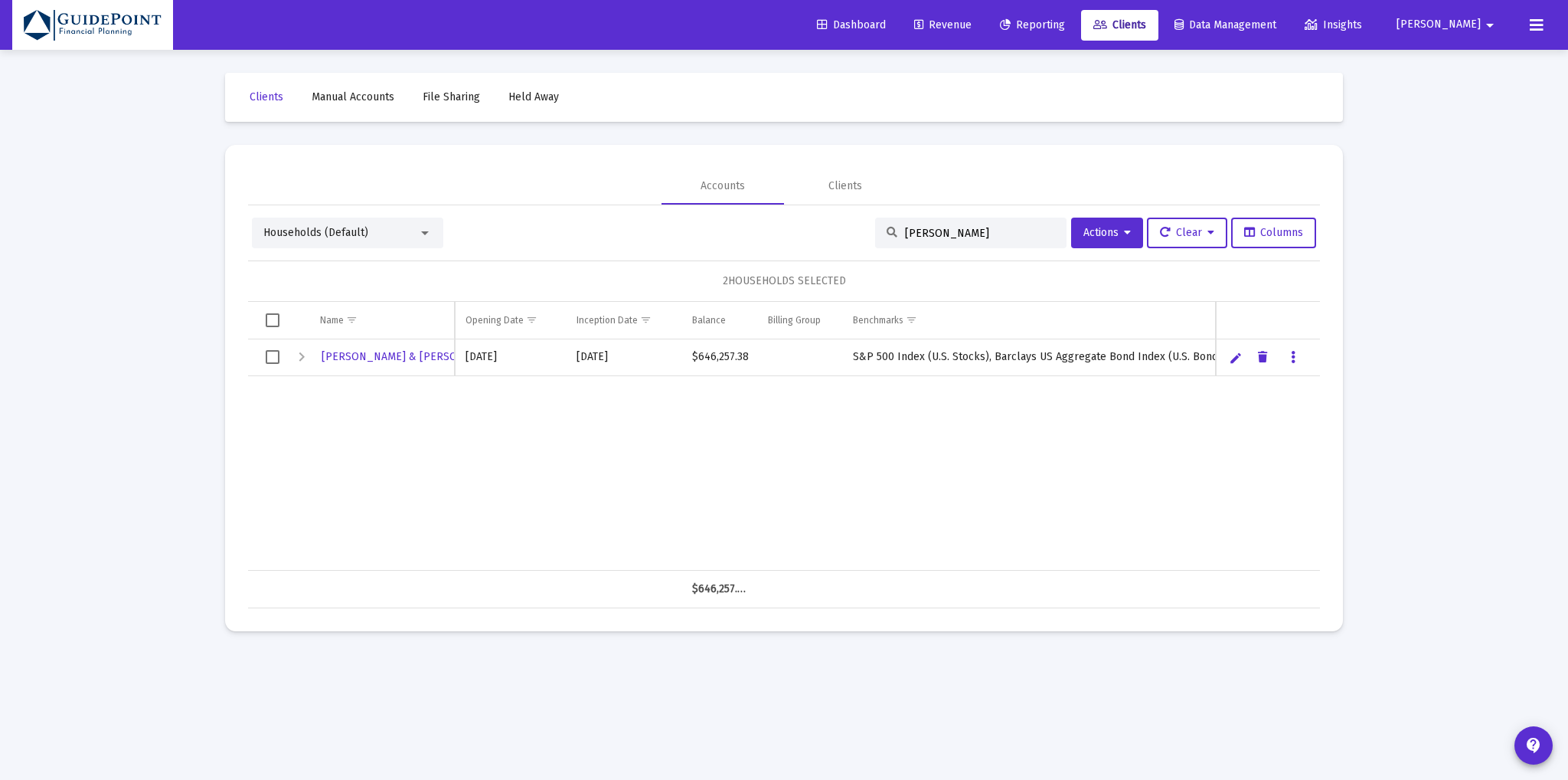
type input "[PERSON_NAME]"
click at [271, 361] on span "Select row" at bounding box center [272, 357] width 13 height 13
click at [1111, 230] on span "Actions" at bounding box center [1107, 232] width 47 height 13
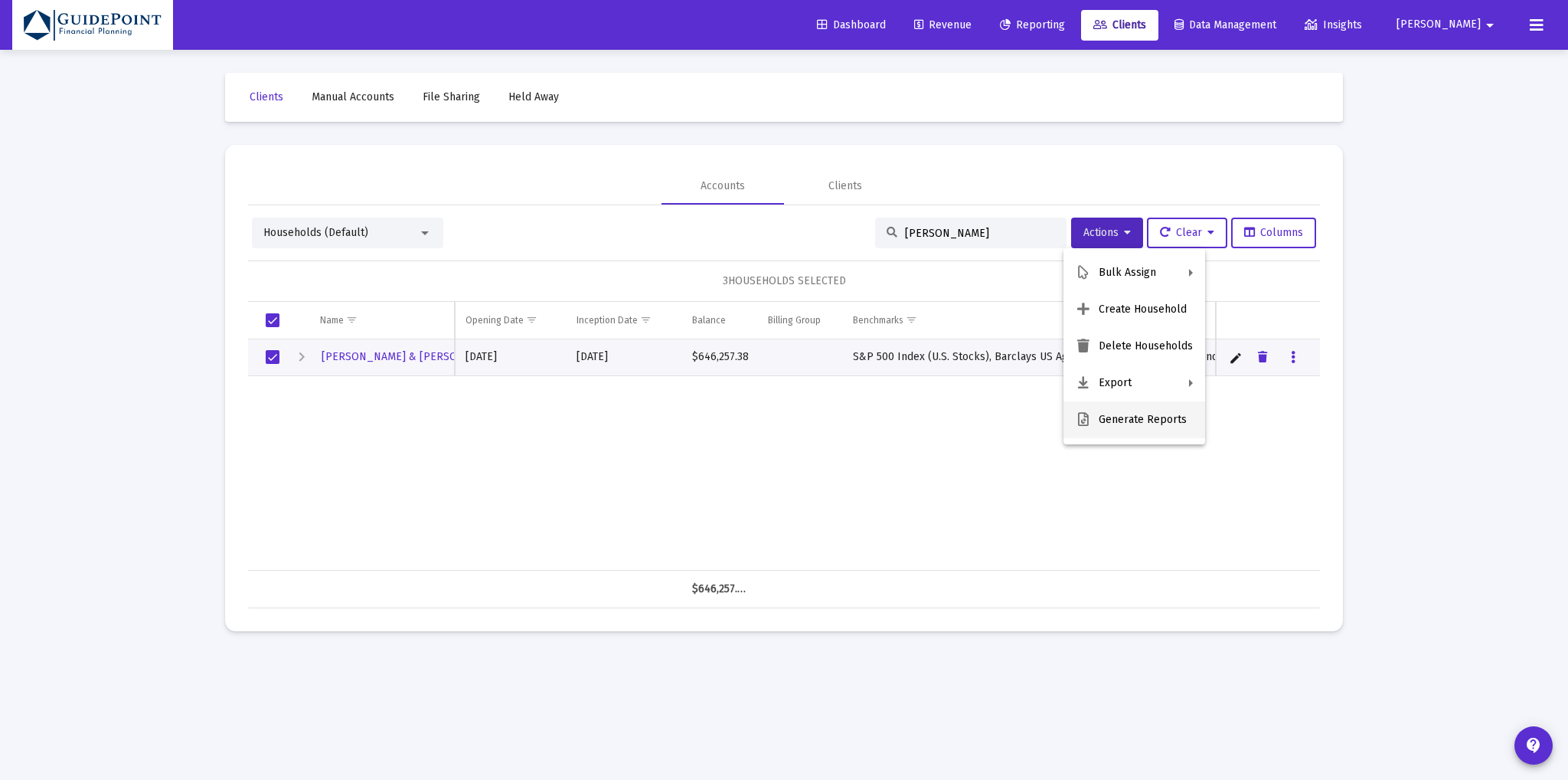
click at [1121, 423] on button "Generate Reports" at bounding box center [1134, 419] width 142 height 37
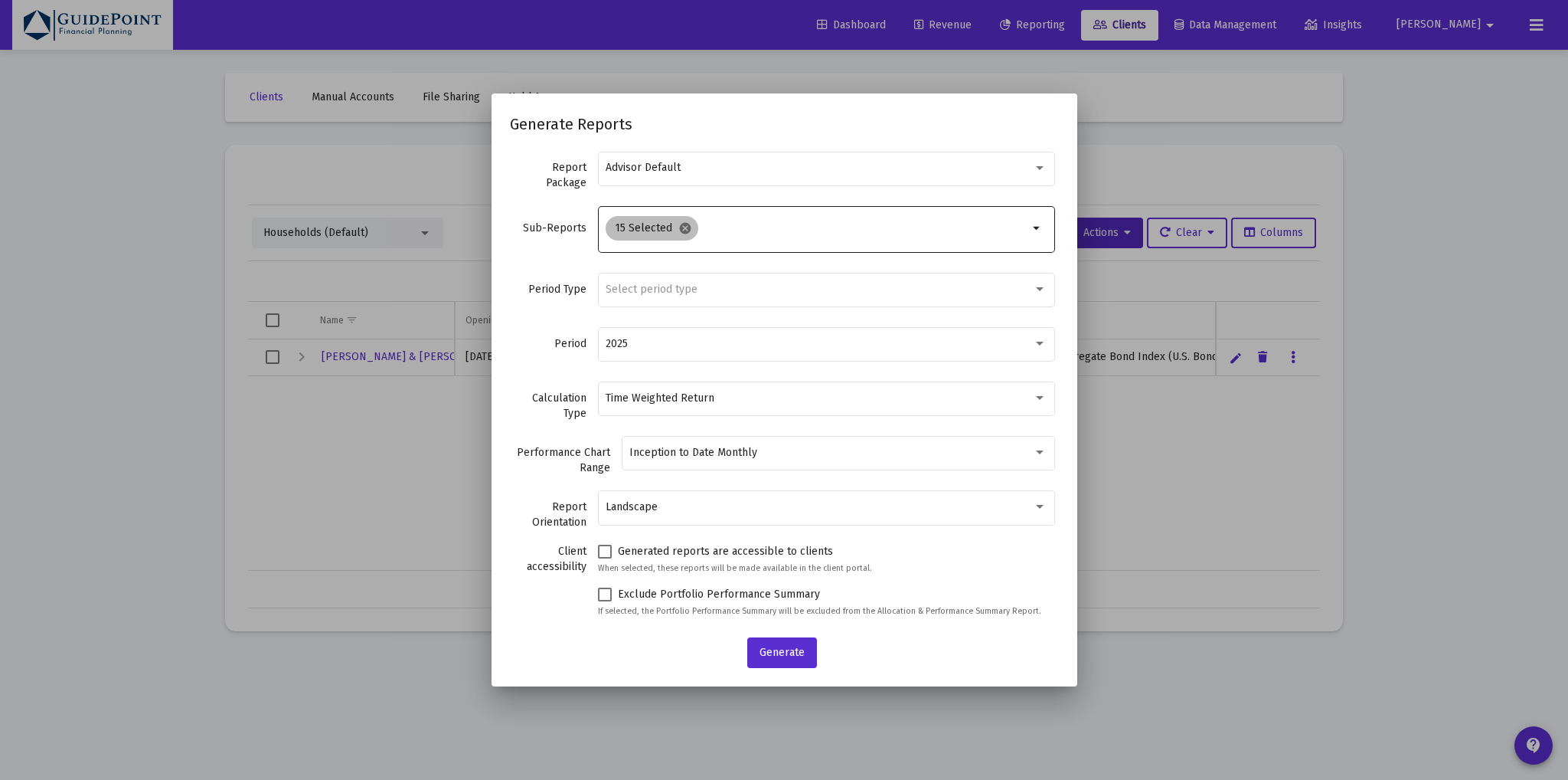
click at [693, 231] on mat-icon "cancel" at bounding box center [685, 227] width 13 height 13
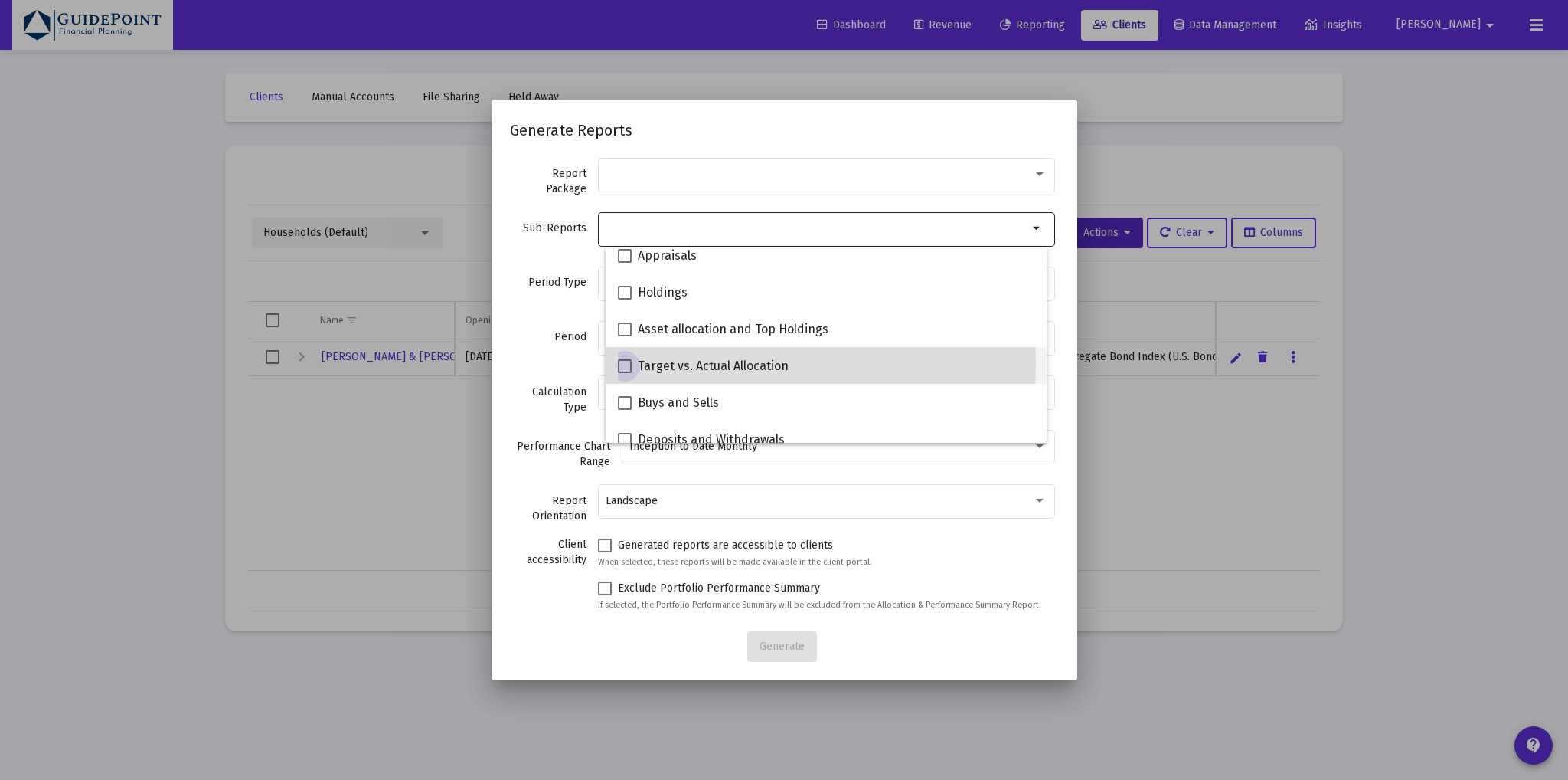
click at [684, 364] on span "Target vs. Actual Allocation" at bounding box center [713, 365] width 151 height 19
click at [625, 373] on input "Target vs. Actual Allocation" at bounding box center [624, 373] width 1 height 1
checkbox input "true"
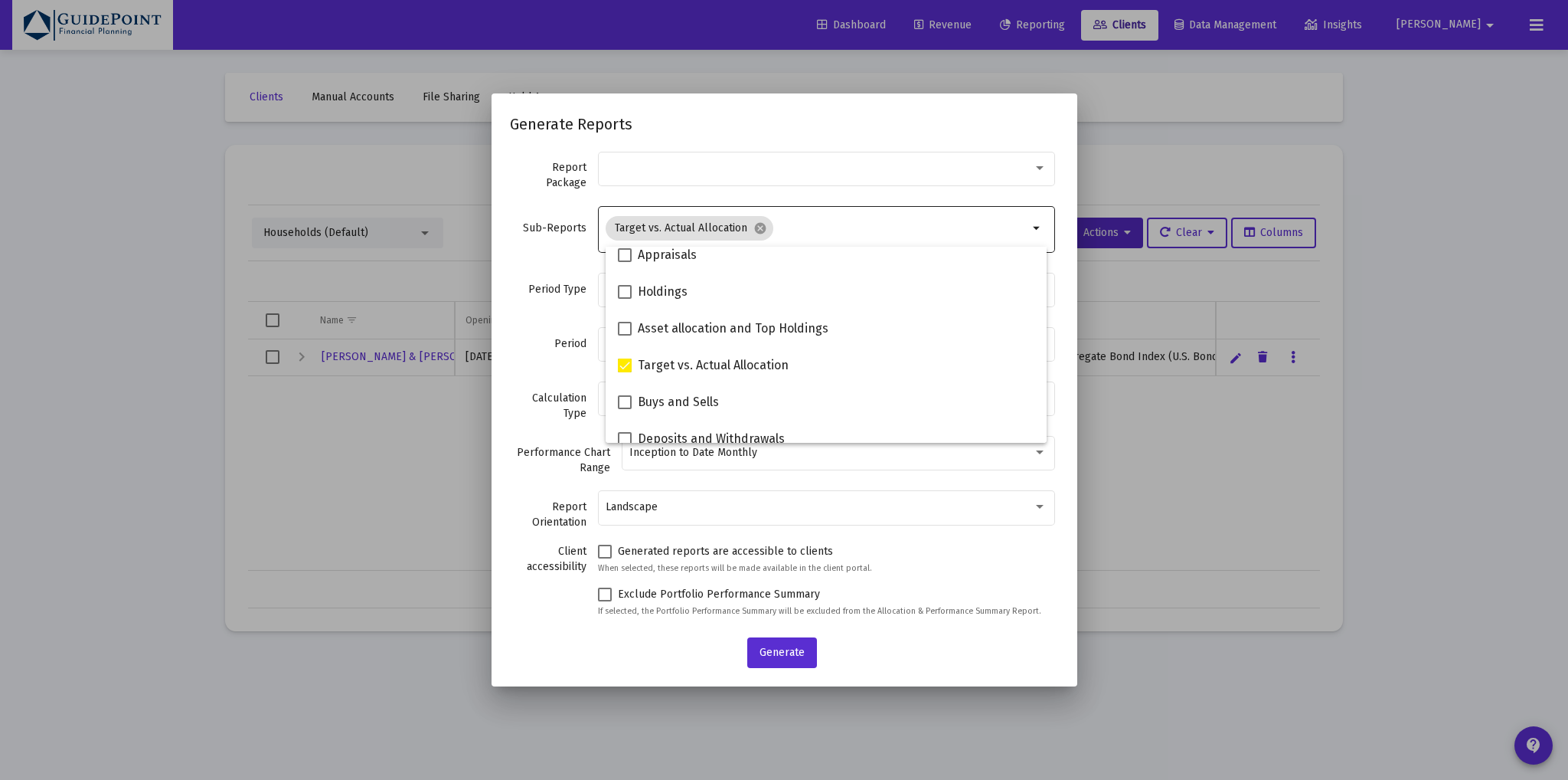
scroll to position [306, 0]
click at [563, 300] on div "Period Type Select period type" at bounding box center [784, 297] width 549 height 54
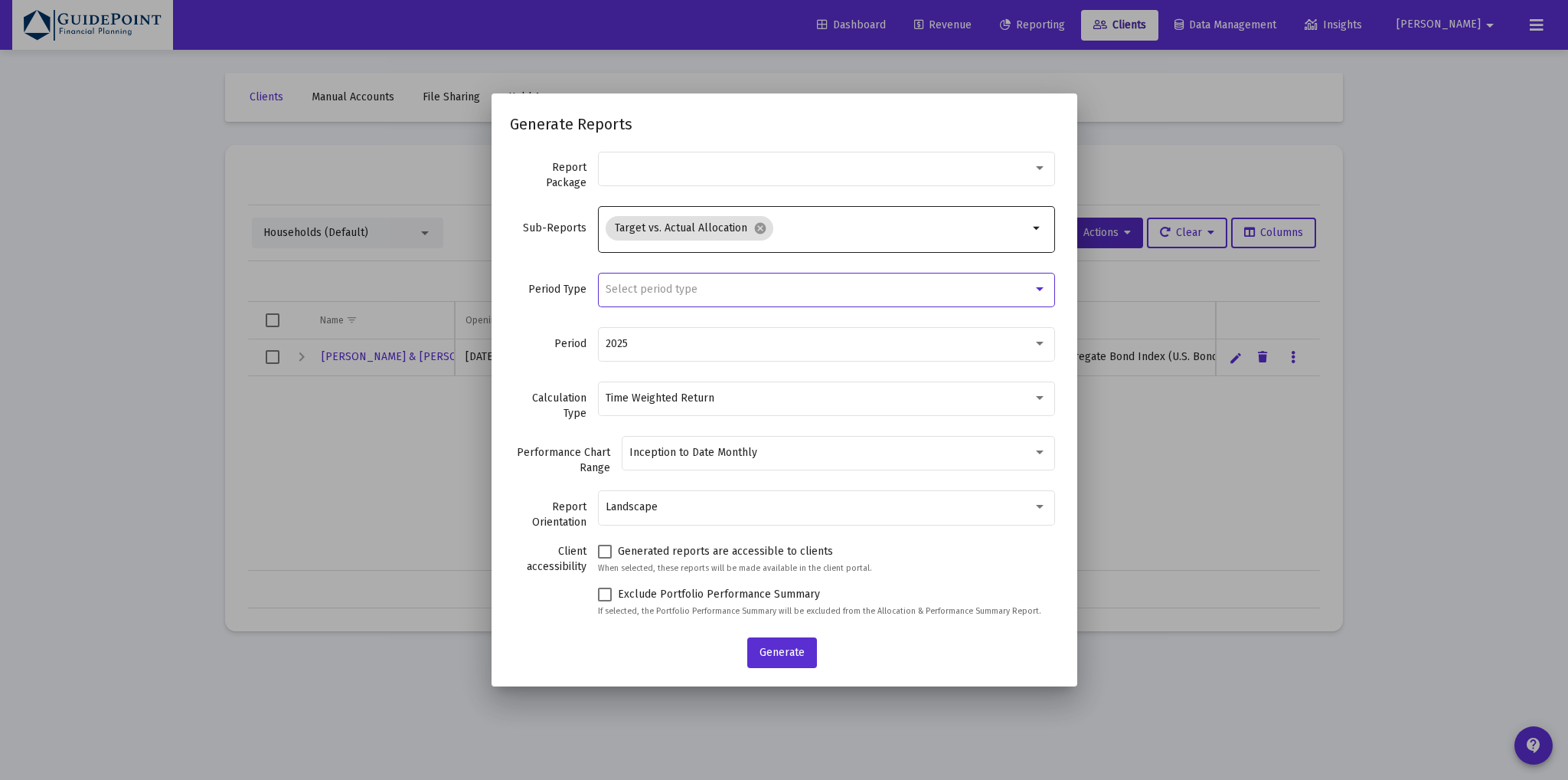
click at [637, 291] on span "Select period type" at bounding box center [652, 289] width 92 height 13
click at [644, 295] on span "Standard Period (Monthly/Quarterly)" at bounding box center [826, 289] width 425 height 32
click at [780, 650] on span "Generate" at bounding box center [782, 652] width 45 height 13
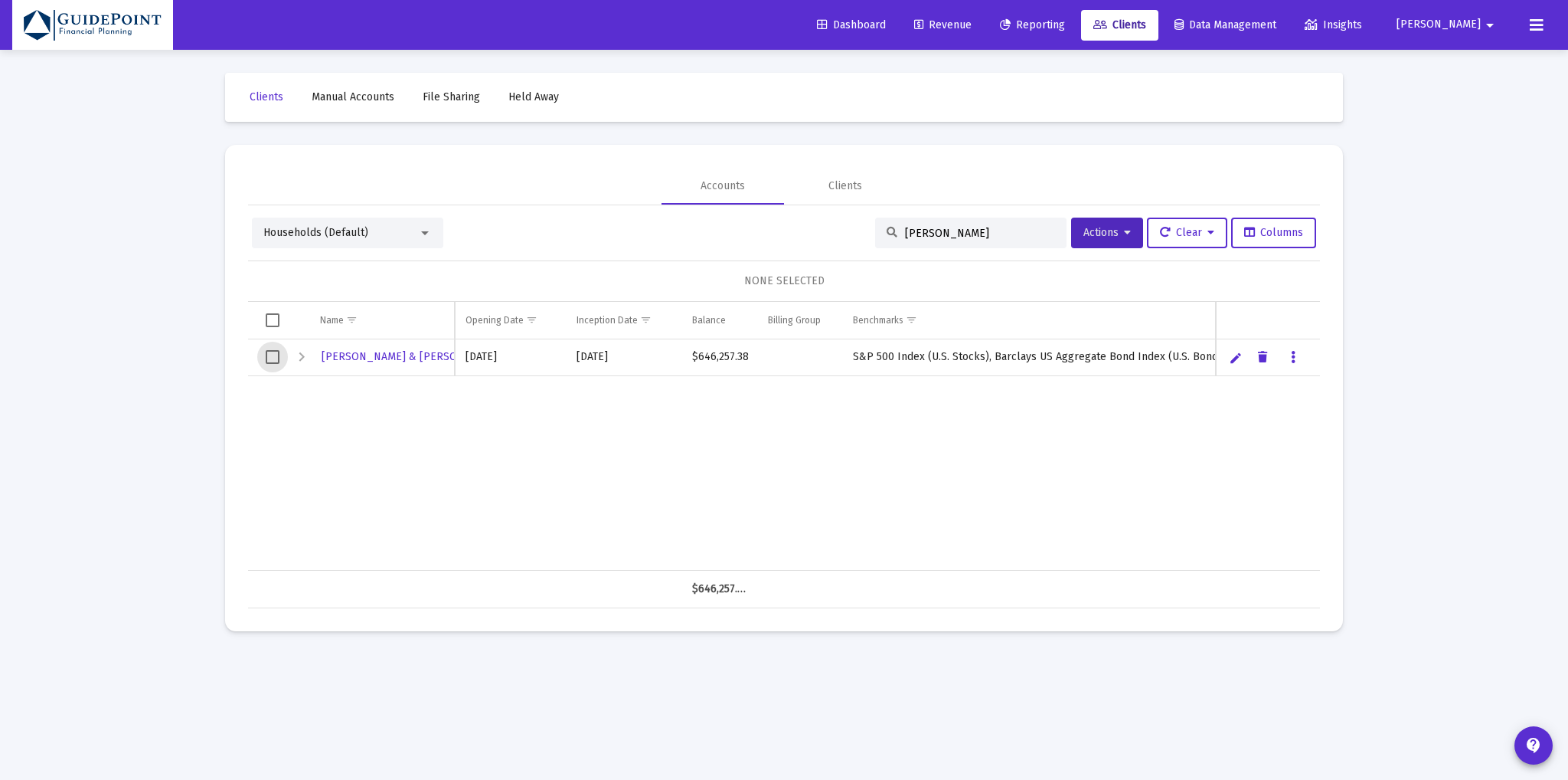
click at [269, 354] on span "Select row" at bounding box center [272, 357] width 13 height 13
drag, startPoint x: 897, startPoint y: 237, endPoint x: 699, endPoint y: 209, distance: 200.0
click at [701, 213] on div "Households (Default) [PERSON_NAME] Actions Clear Columns 1 HOUSEHOLD SELECTED N…" at bounding box center [784, 406] width 1072 height 403
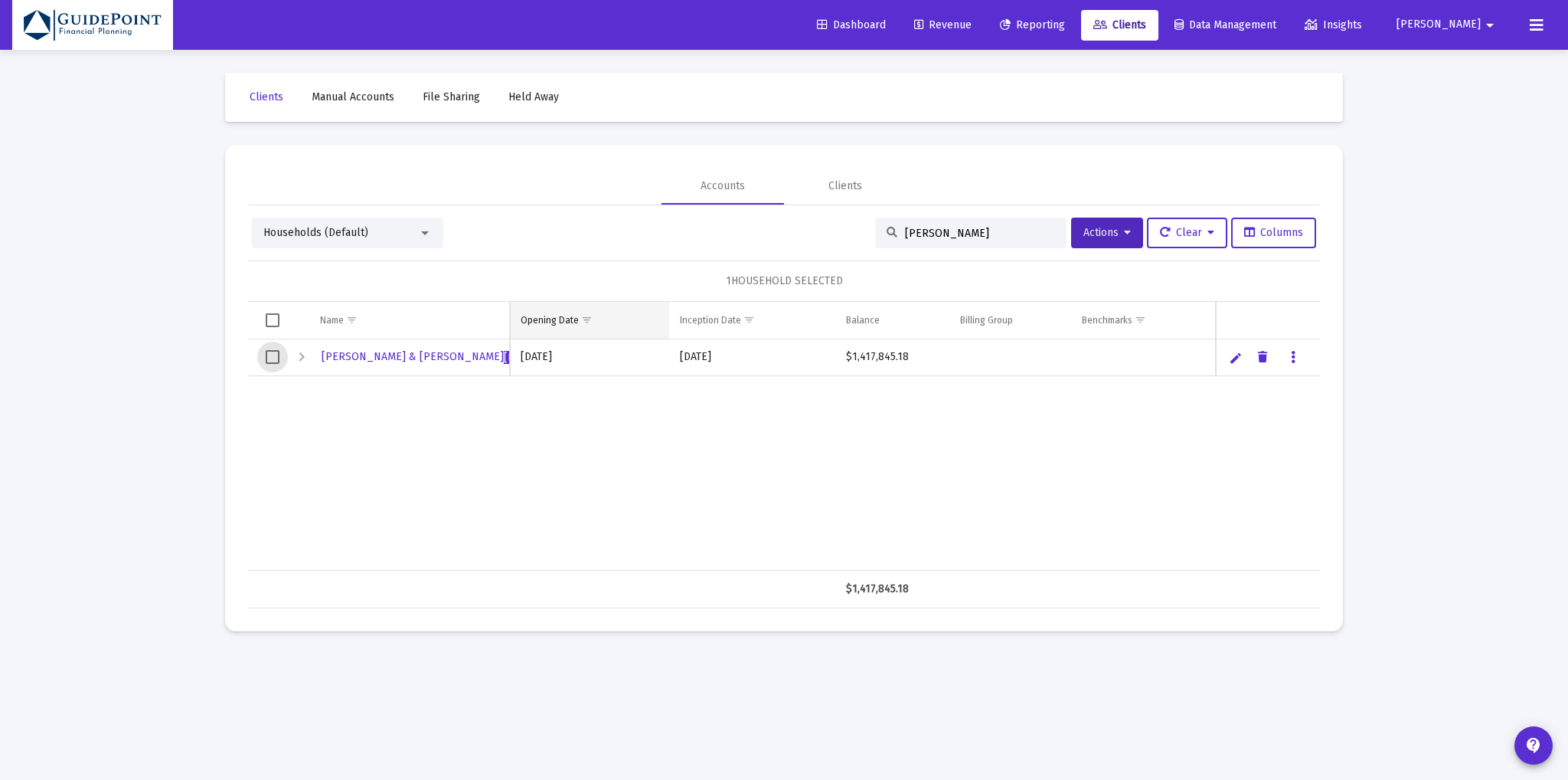
drag, startPoint x: 273, startPoint y: 353, endPoint x: 622, endPoint y: 304, distance: 352.4
click at [275, 353] on span "Select row" at bounding box center [272, 357] width 13 height 13
drag, startPoint x: 932, startPoint y: 220, endPoint x: 822, endPoint y: 228, distance: 110.3
click at [822, 228] on div "Households (Default) [PERSON_NAME] Actions Clear Columns" at bounding box center [784, 233] width 1064 height 30
drag, startPoint x: 929, startPoint y: 234, endPoint x: 845, endPoint y: 208, distance: 87.9
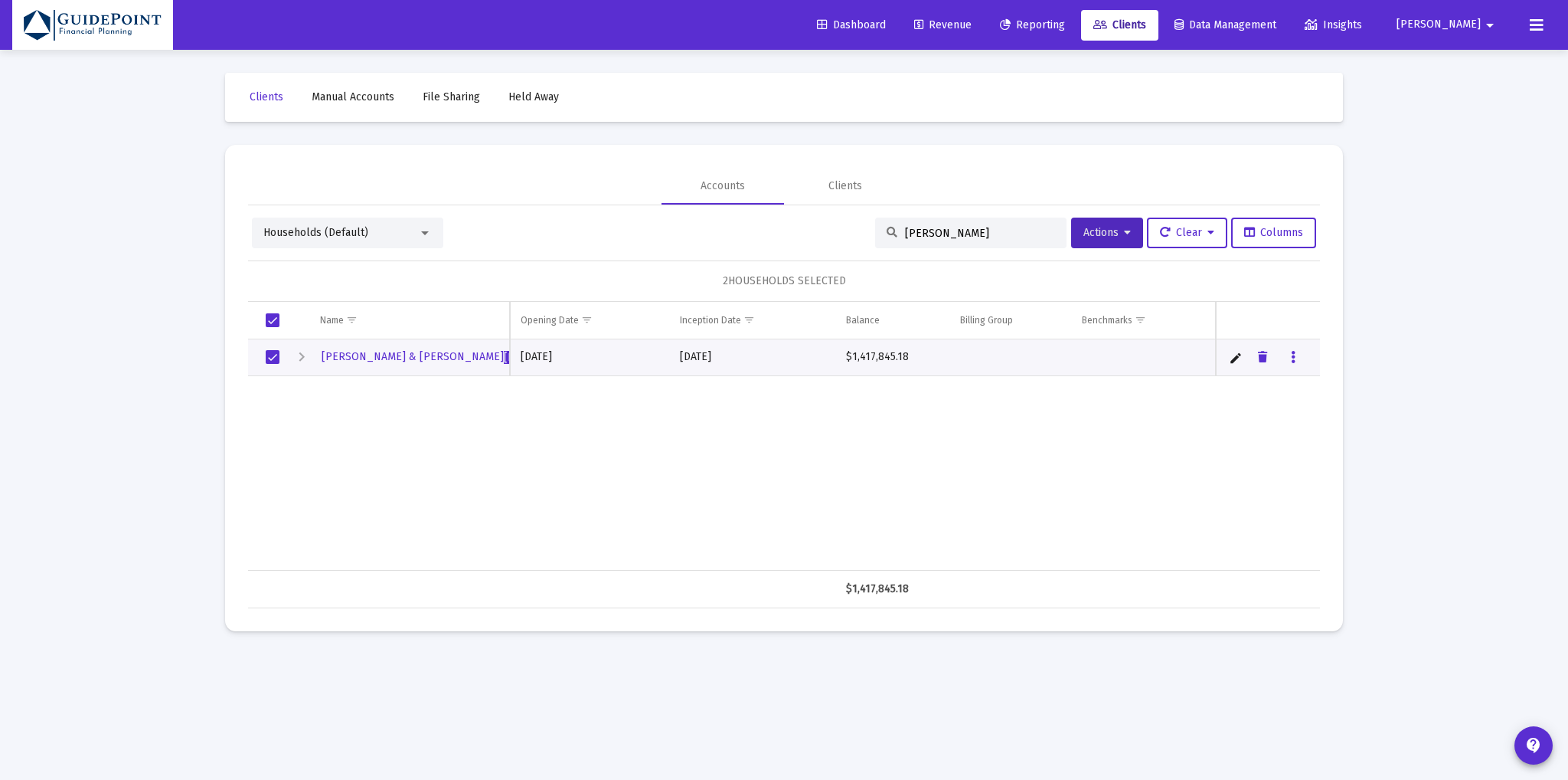
click at [834, 219] on div "Households (Default) [PERSON_NAME] Actions Clear Columns" at bounding box center [784, 233] width 1064 height 30
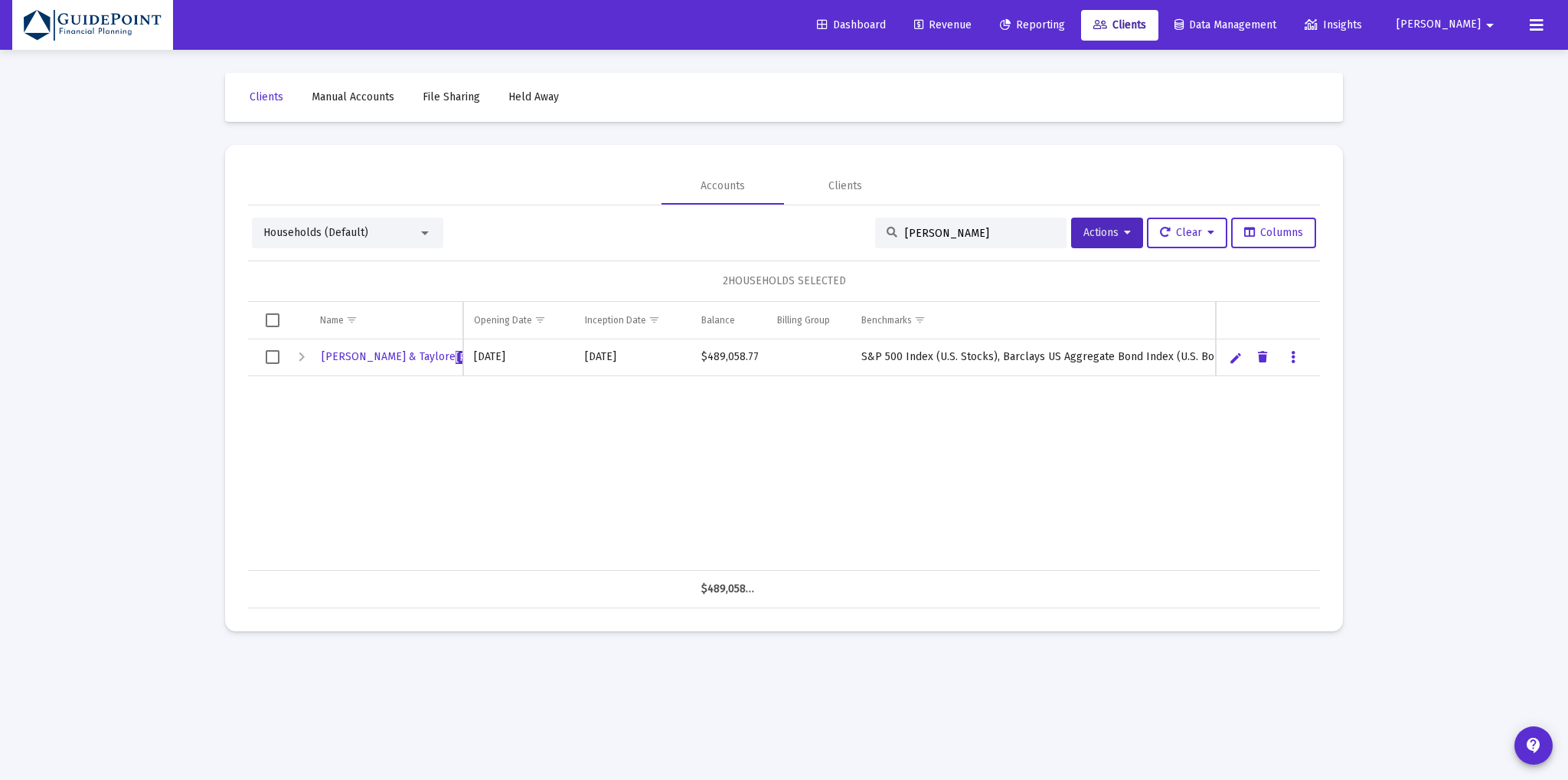
type input "[PERSON_NAME]"
click at [275, 352] on span "Select row" at bounding box center [272, 357] width 13 height 13
click at [1112, 227] on span "Actions" at bounding box center [1107, 232] width 47 height 13
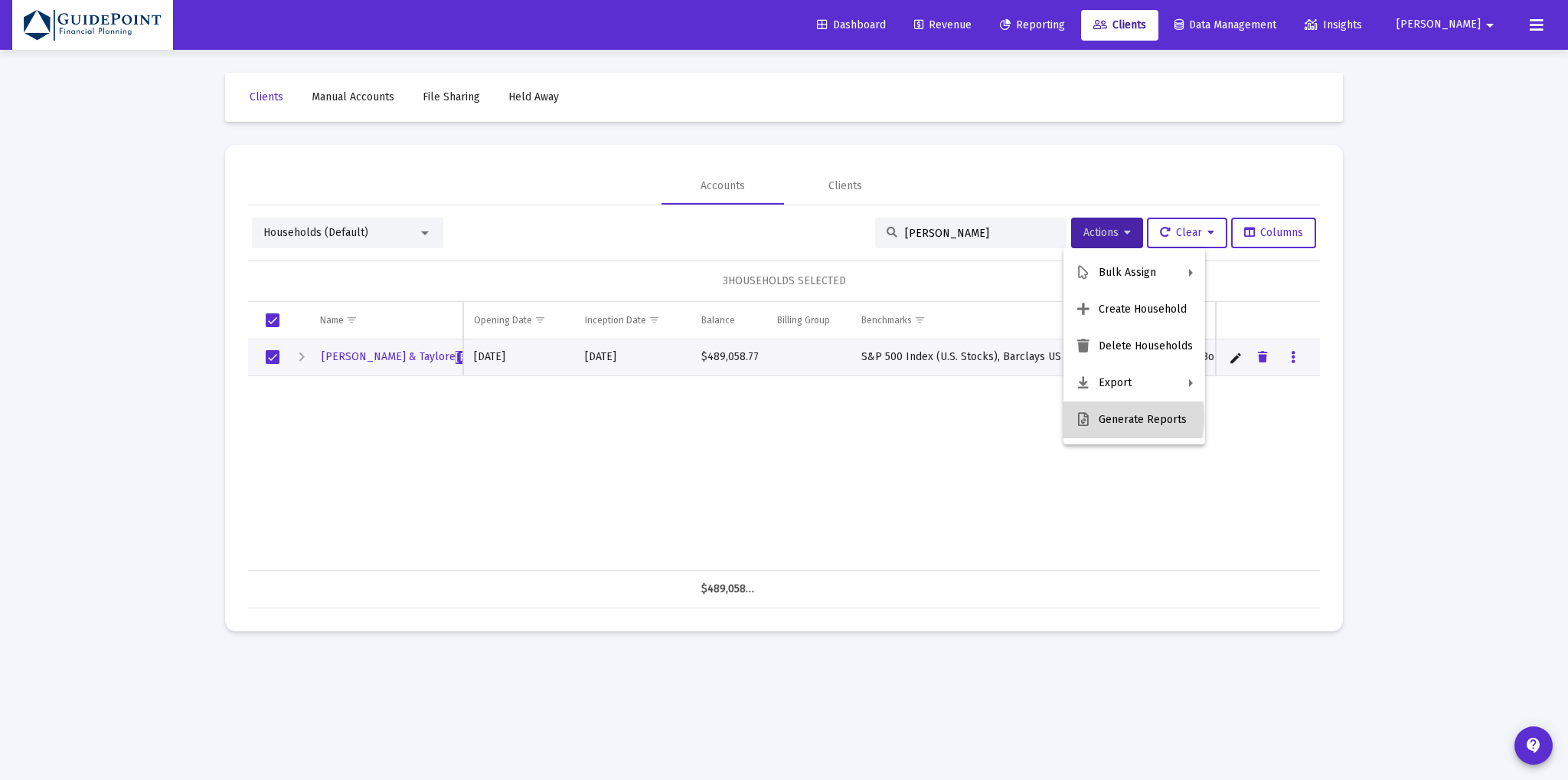
click at [1106, 417] on button "Generate Reports" at bounding box center [1134, 419] width 142 height 37
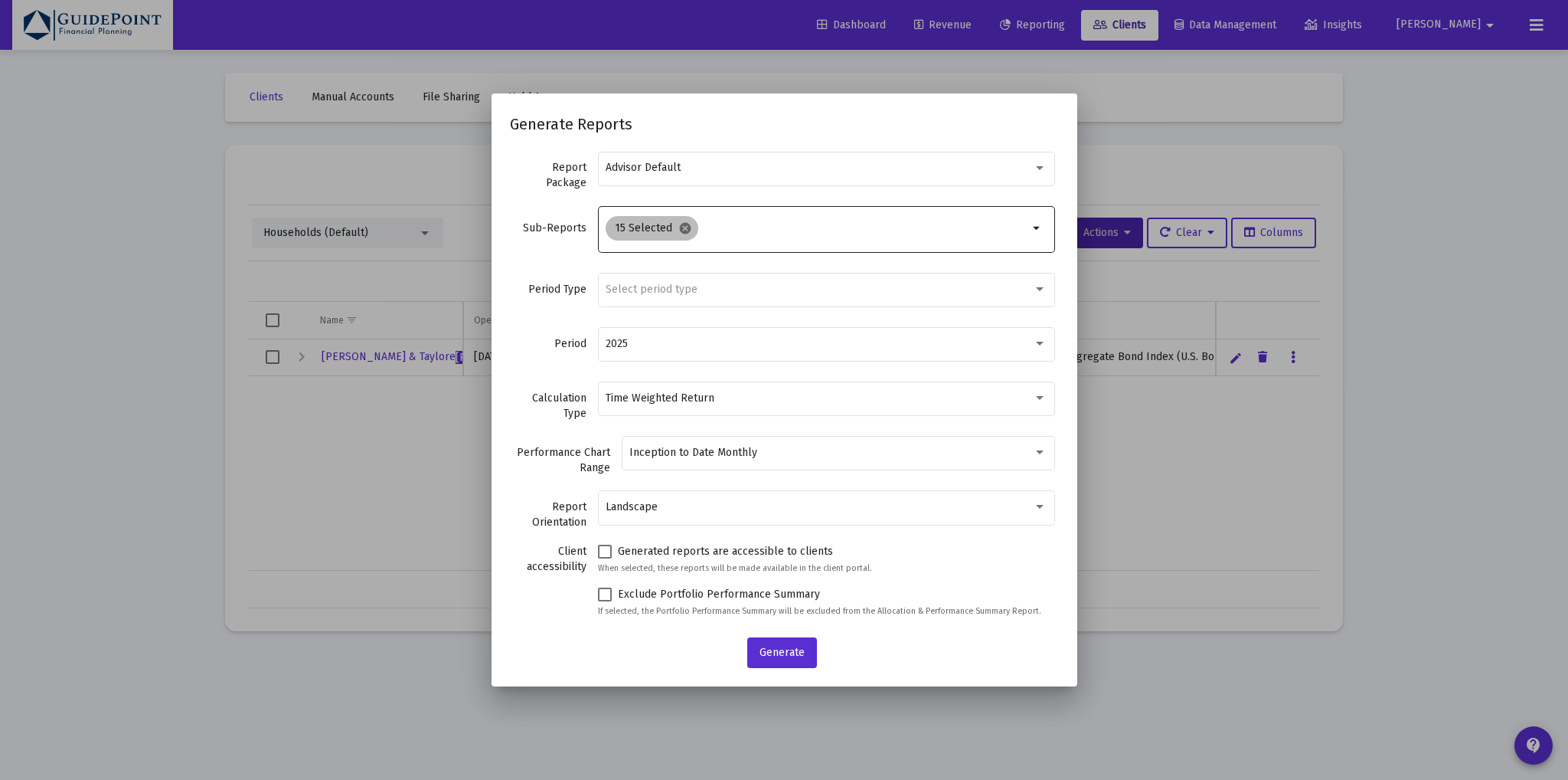
click at [693, 221] on mat-icon "cancel" at bounding box center [685, 227] width 13 height 13
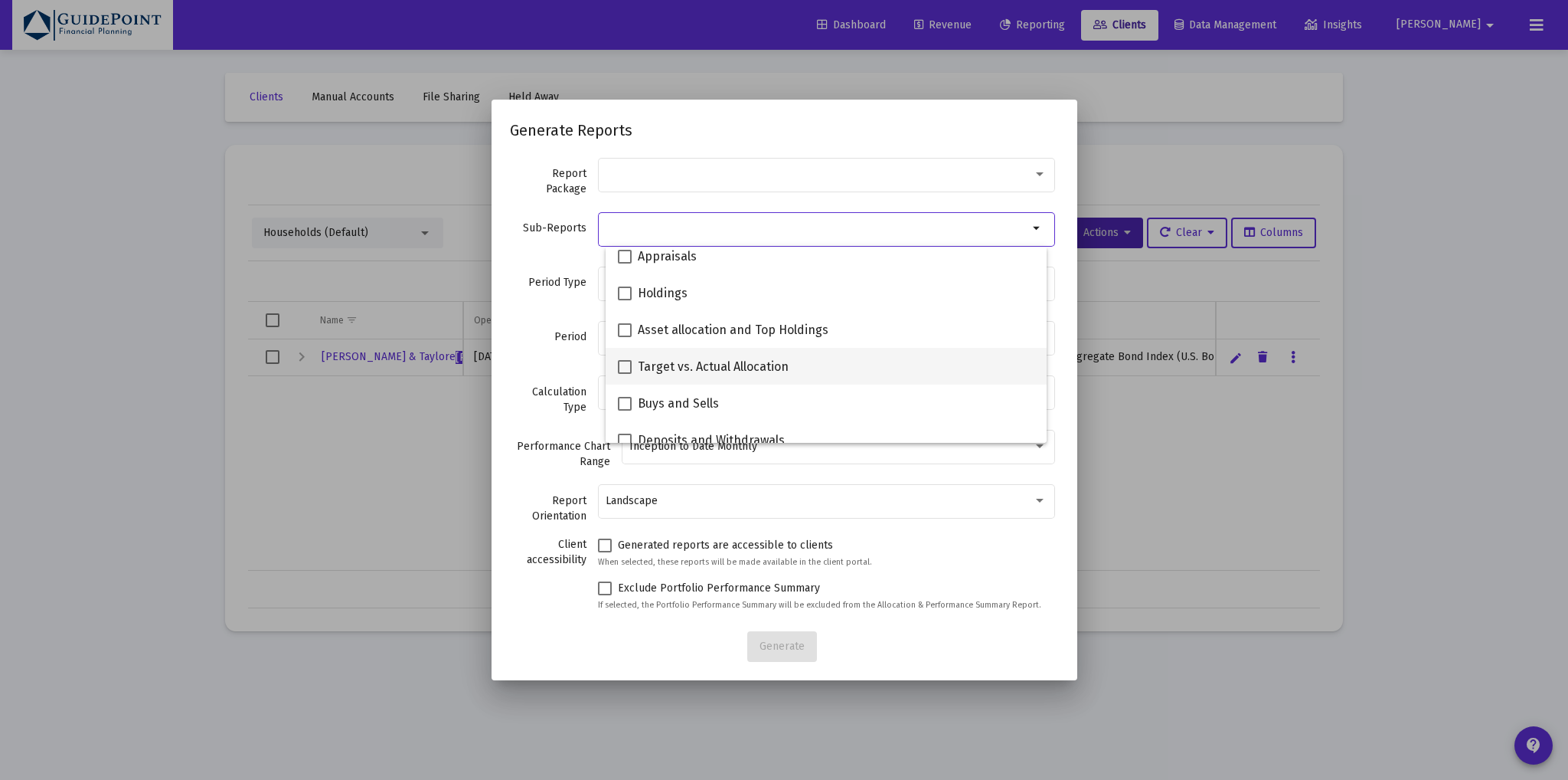
click at [707, 365] on span "Target vs. Actual Allocation" at bounding box center [713, 366] width 151 height 19
click at [625, 374] on input "Target vs. Actual Allocation" at bounding box center [624, 374] width 1 height 1
checkbox input "true"
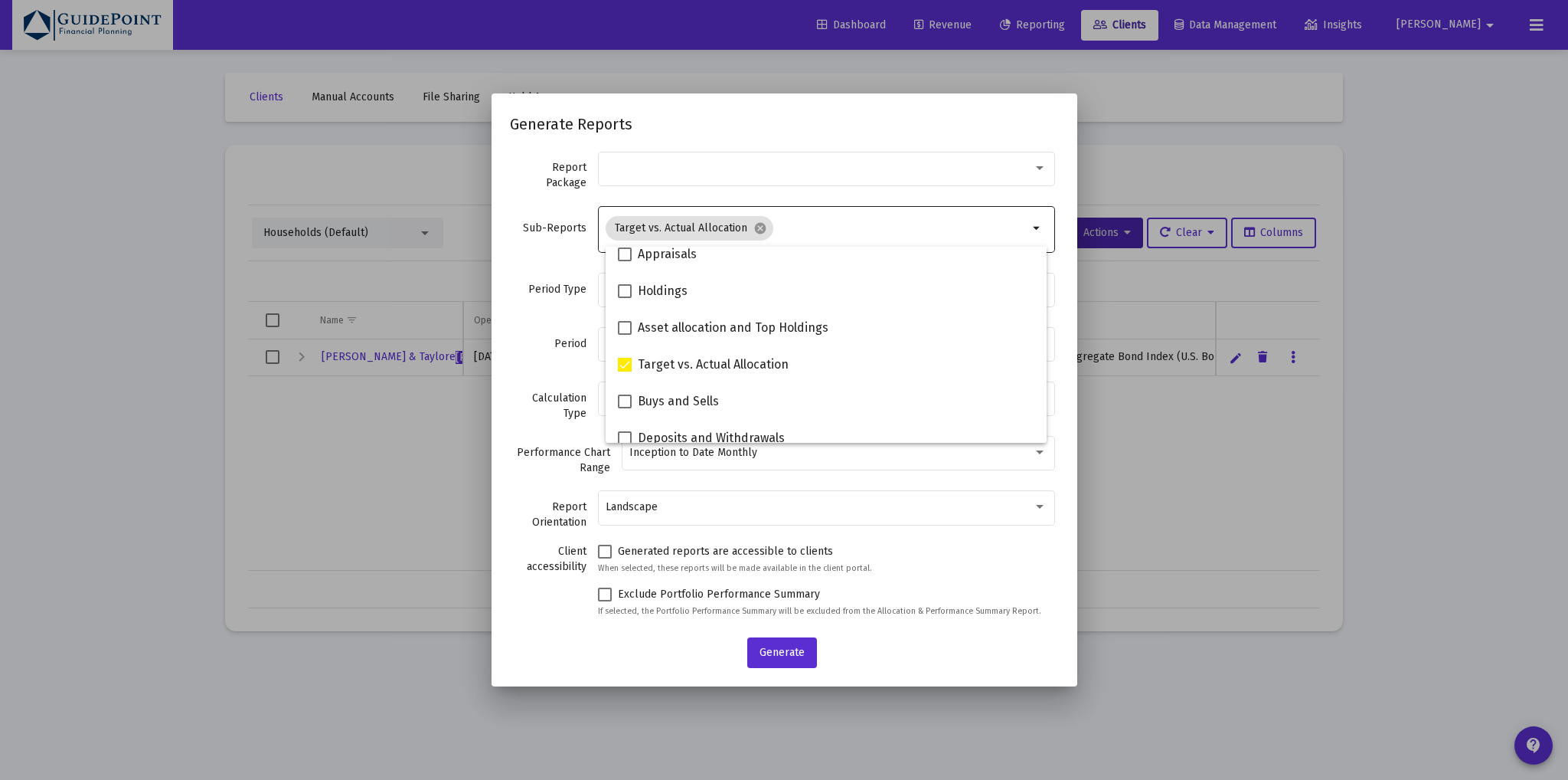
click at [539, 321] on div "Period Type Select period type" at bounding box center [784, 297] width 549 height 54
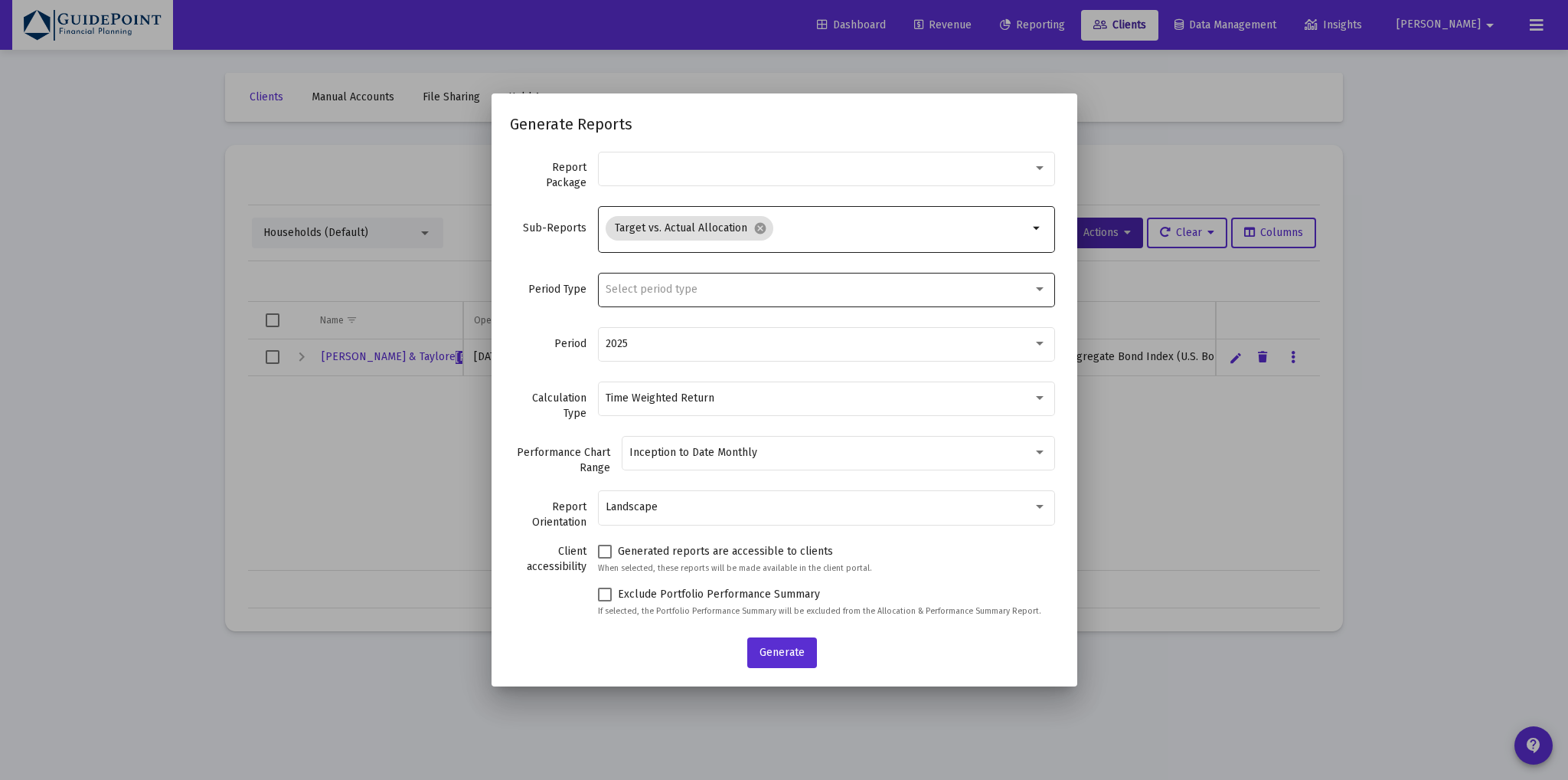
click at [634, 289] on span "Select period type" at bounding box center [652, 289] width 92 height 13
click at [644, 291] on span "Standard Period (Monthly/Quarterly)" at bounding box center [826, 289] width 425 height 32
click at [763, 645] on span "Generate" at bounding box center [782, 652] width 45 height 13
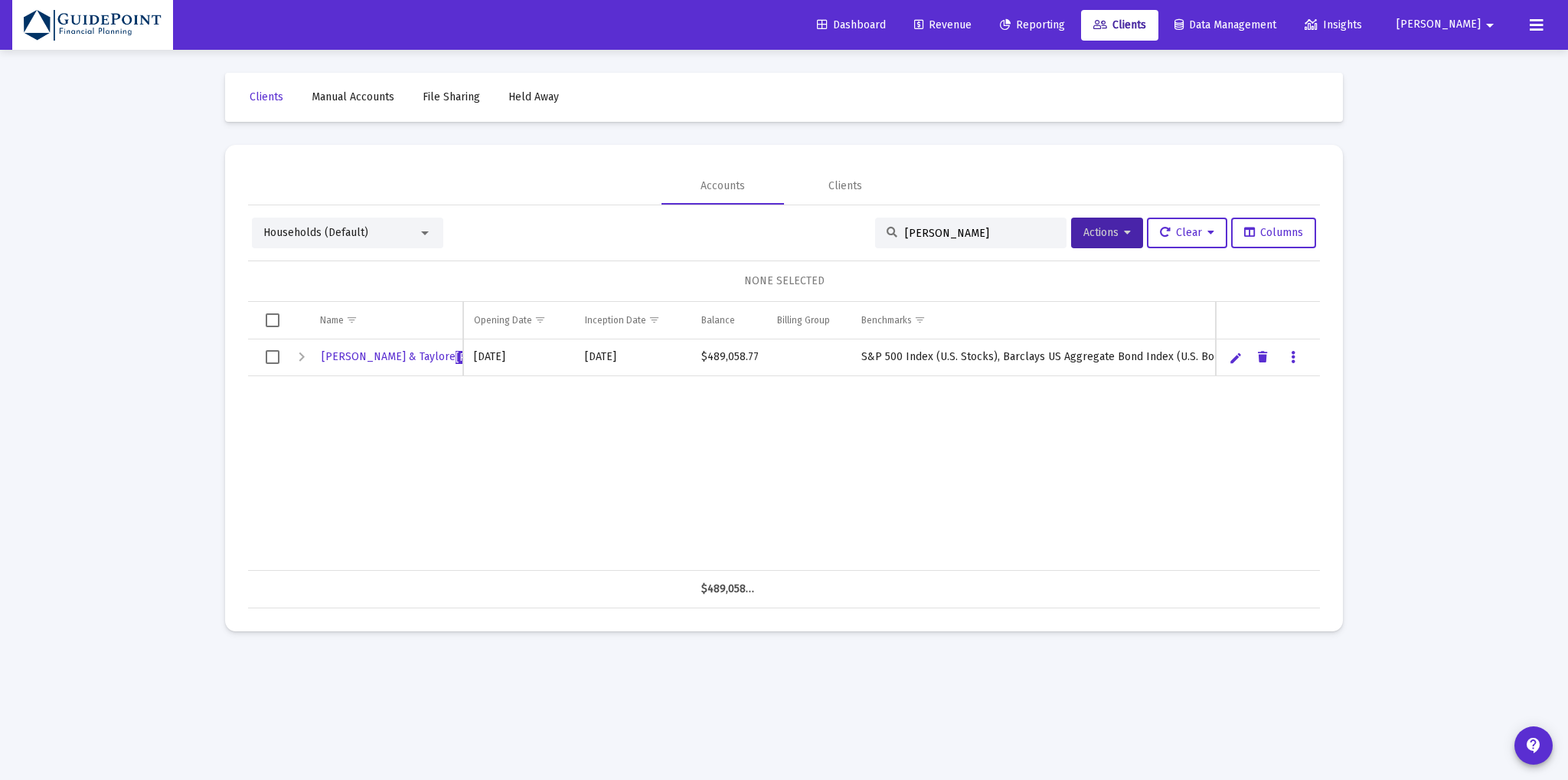
click at [1065, 20] on span "Reporting" at bounding box center [1032, 25] width 65 height 13
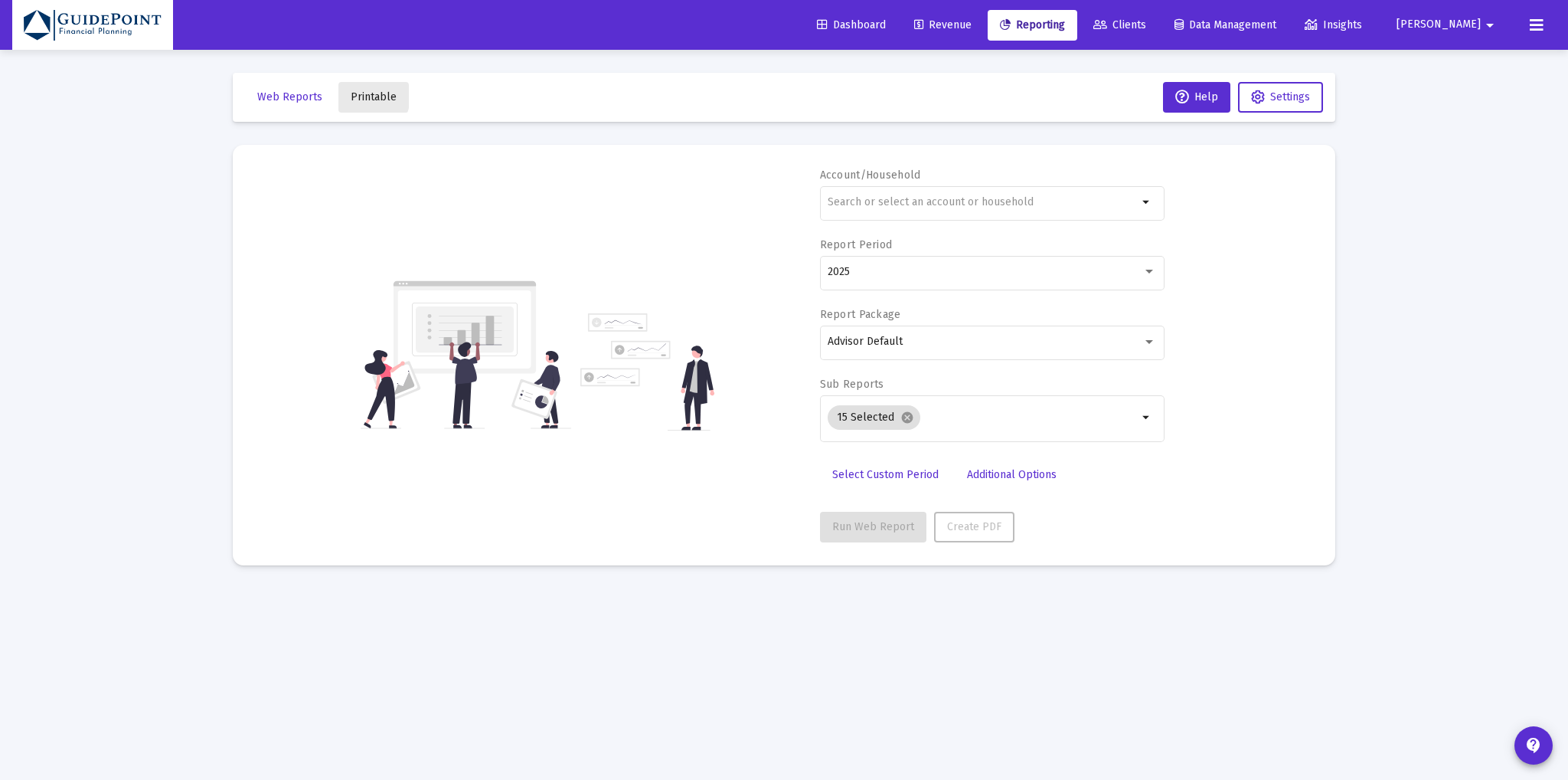
click at [357, 95] on span "Printable" at bounding box center [374, 96] width 46 height 13
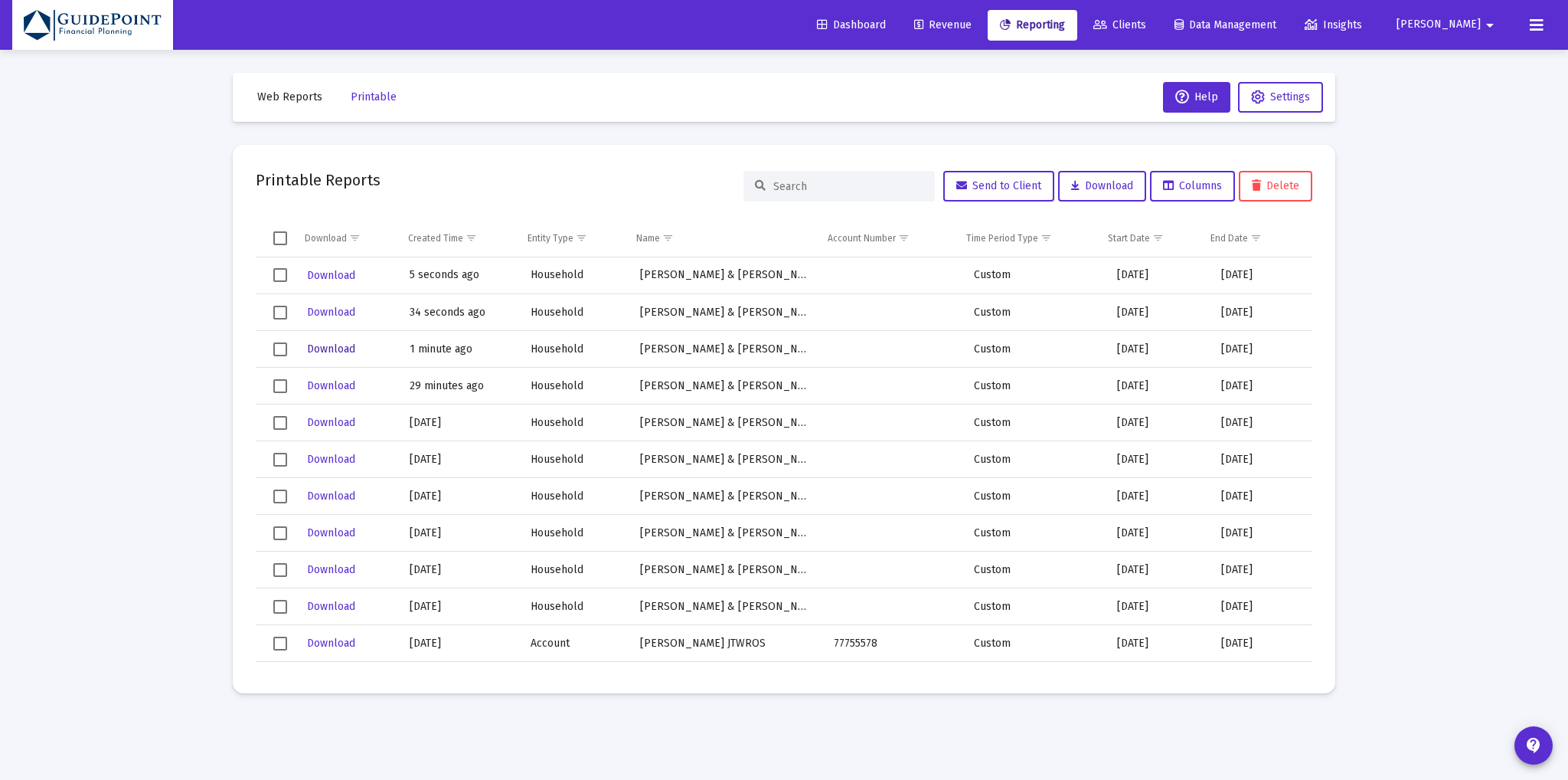
click at [332, 350] on span "Download" at bounding box center [331, 349] width 48 height 13
click at [328, 310] on span "Download" at bounding box center [331, 312] width 48 height 13
click at [334, 307] on span "Download" at bounding box center [331, 312] width 48 height 13
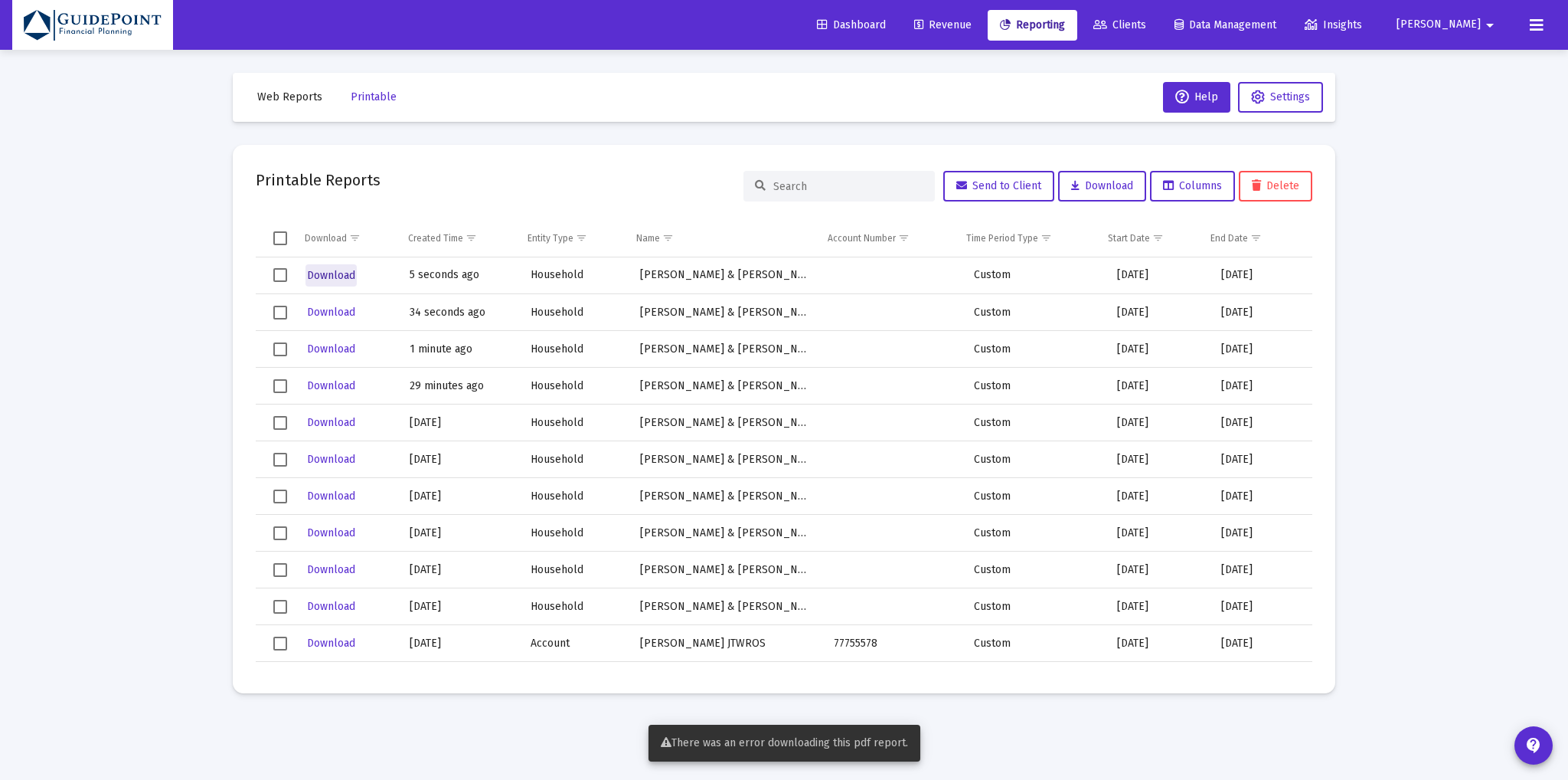
click at [334, 274] on span "Download" at bounding box center [331, 275] width 48 height 13
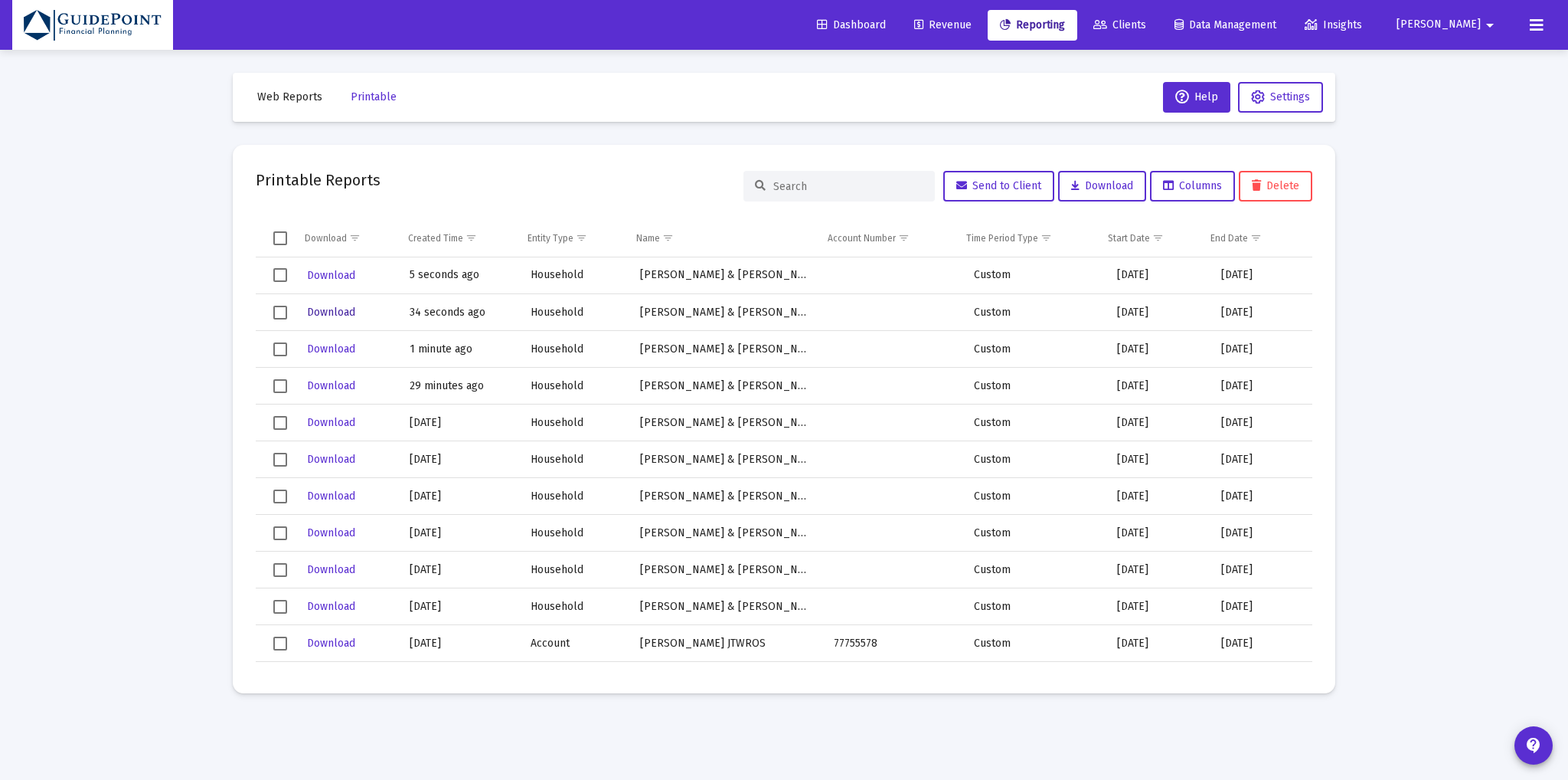
click at [337, 310] on span "Download" at bounding box center [331, 312] width 48 height 13
click at [343, 313] on span "Download" at bounding box center [331, 312] width 48 height 13
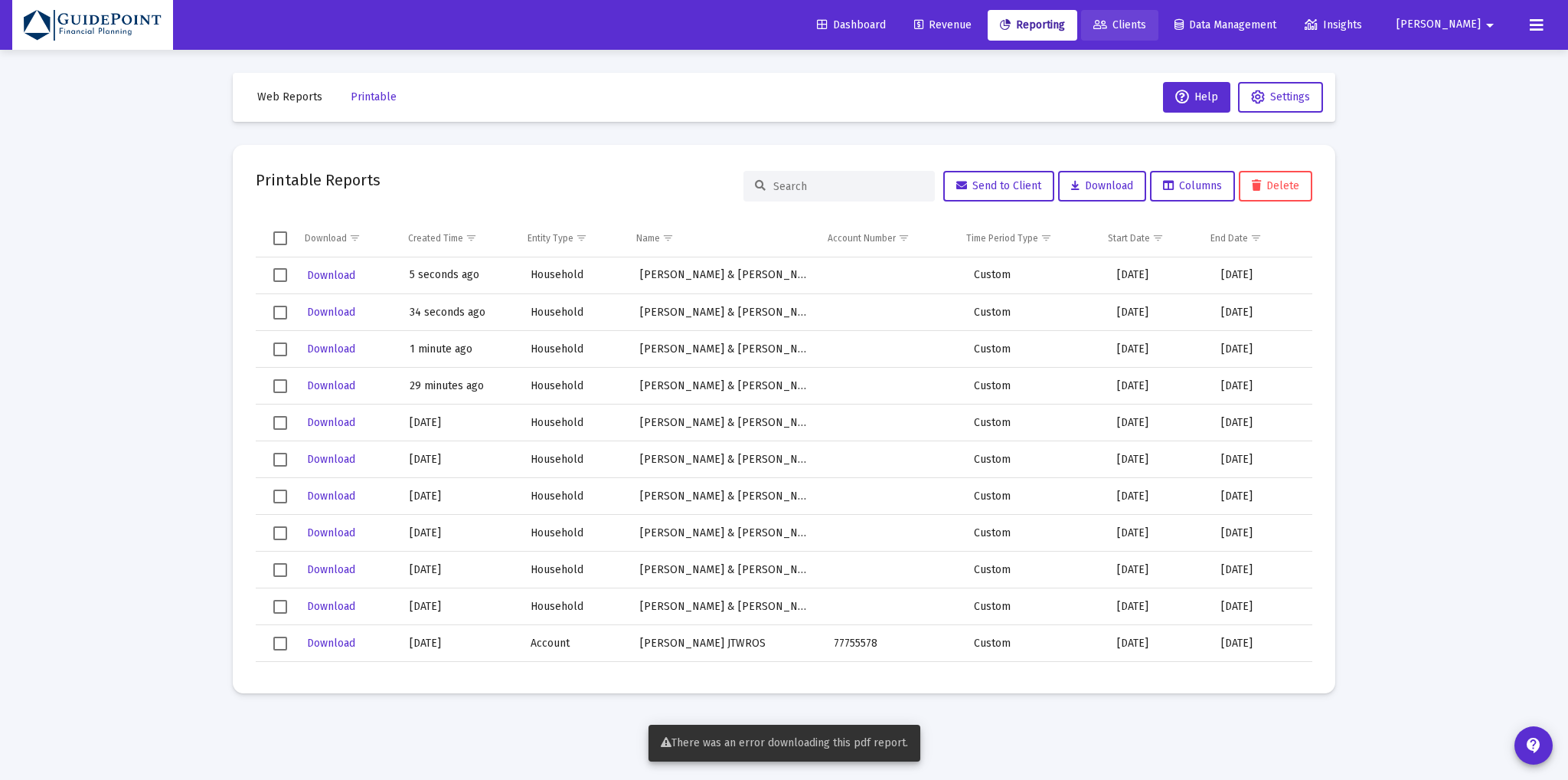
click at [1146, 19] on span "Clients" at bounding box center [1120, 25] width 53 height 13
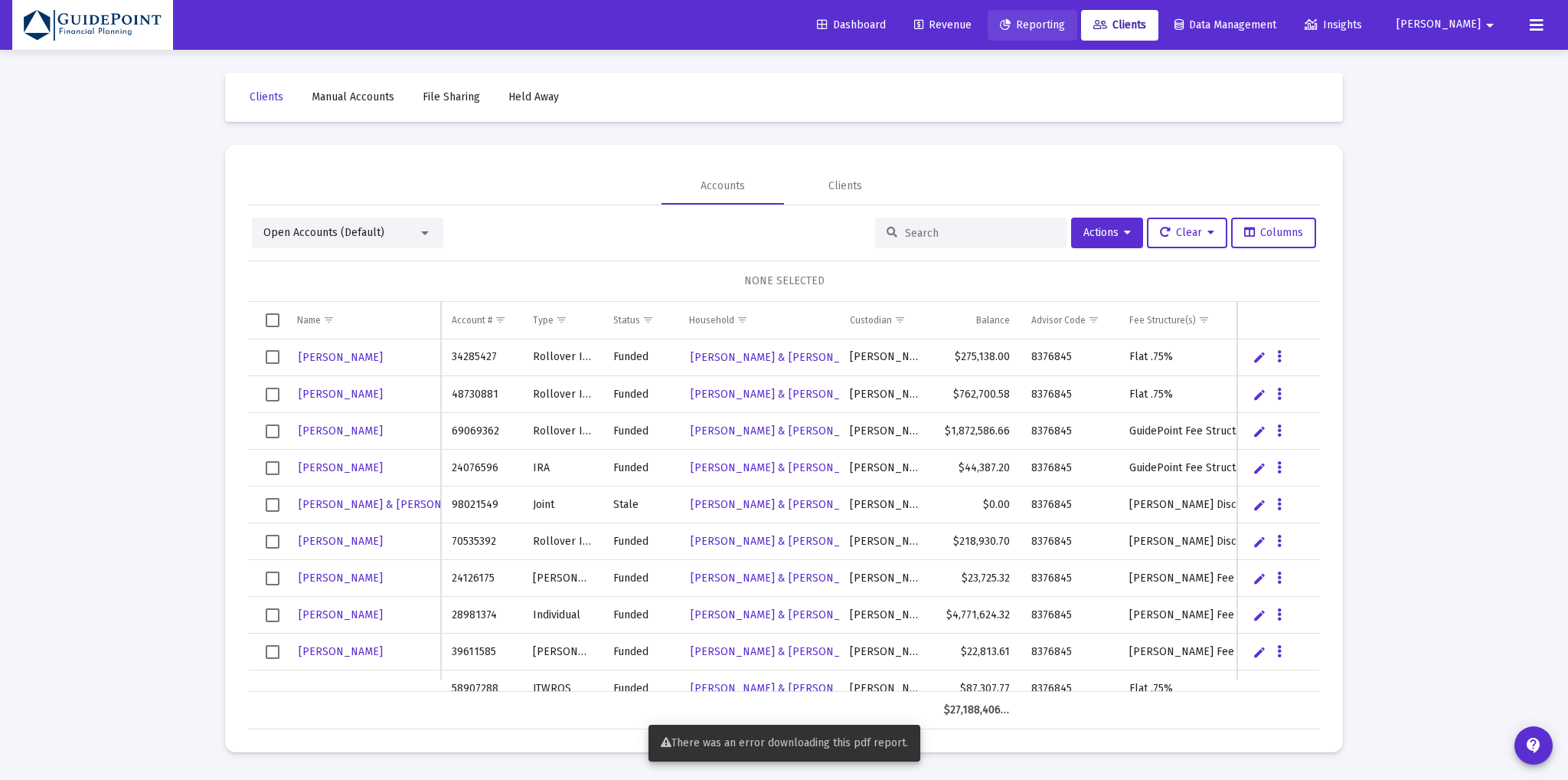
click at [1065, 25] on span "Reporting" at bounding box center [1032, 25] width 65 height 13
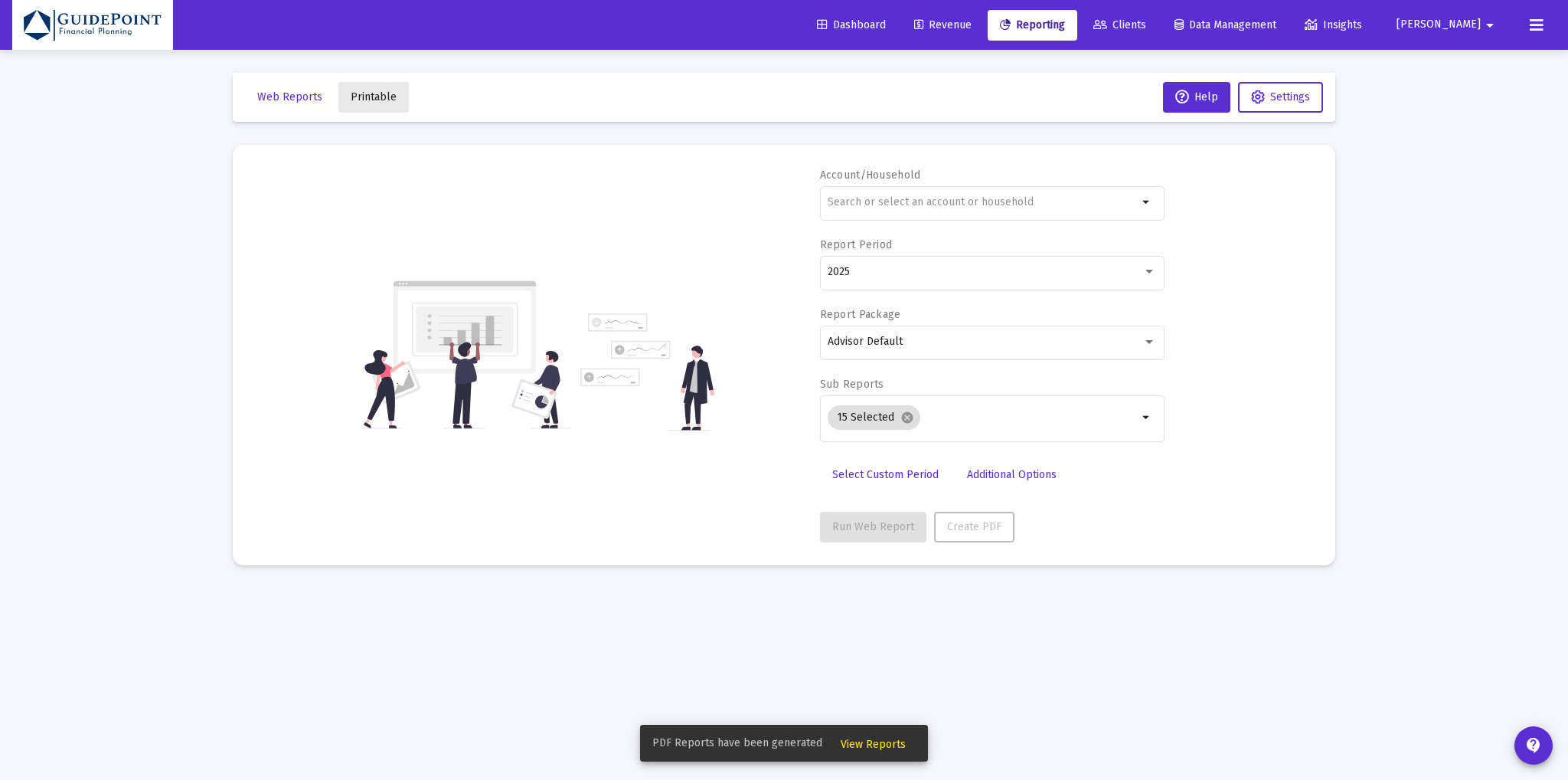
click at [381, 95] on span "Printable" at bounding box center [374, 96] width 46 height 13
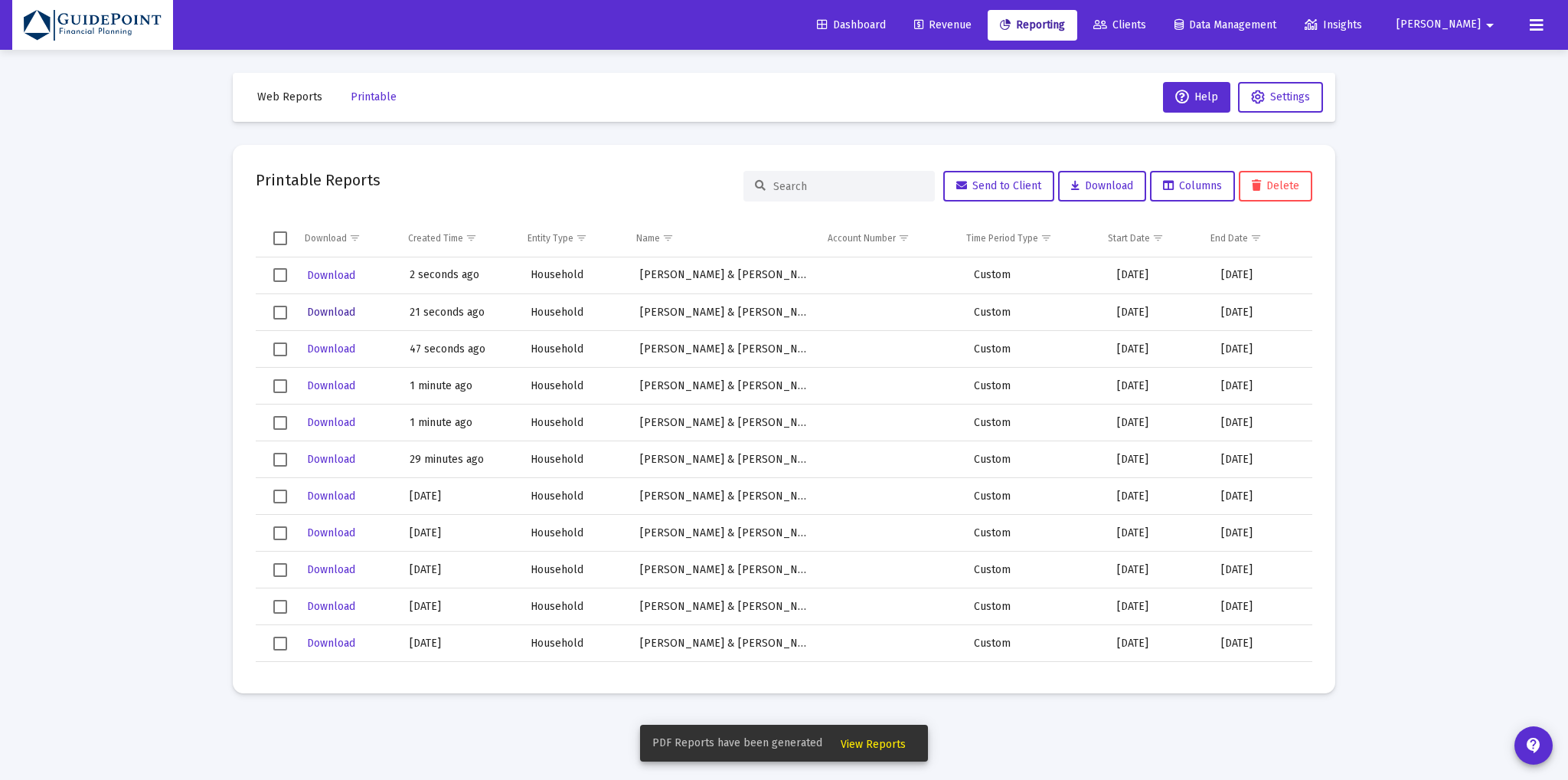
click at [334, 312] on span "Download" at bounding box center [331, 312] width 48 height 13
